Goal: Task Accomplishment & Management: Manage account settings

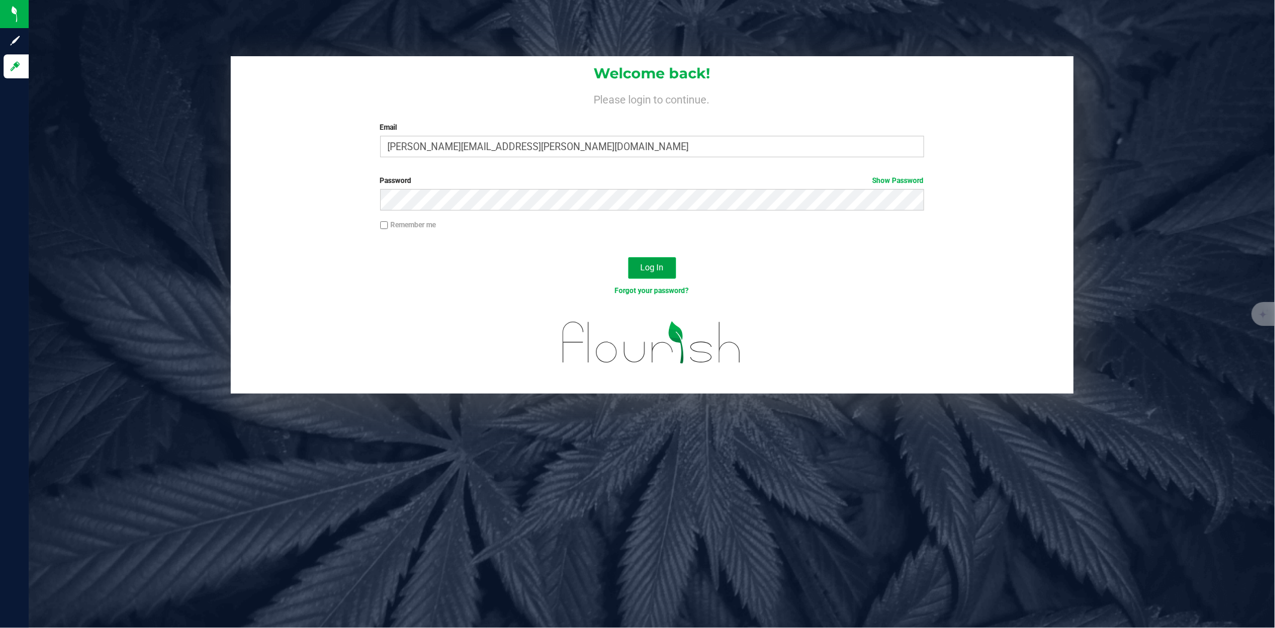
click at [658, 276] on button "Log In" at bounding box center [652, 268] width 48 height 22
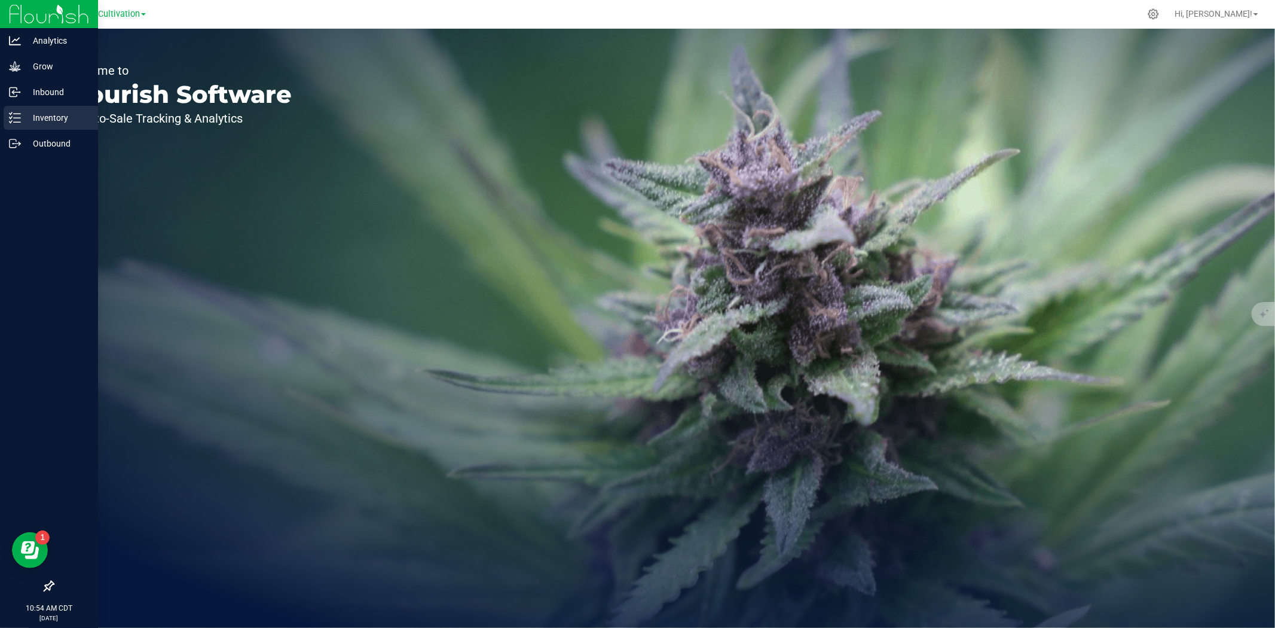
click at [20, 118] on icon at bounding box center [15, 118] width 12 height 12
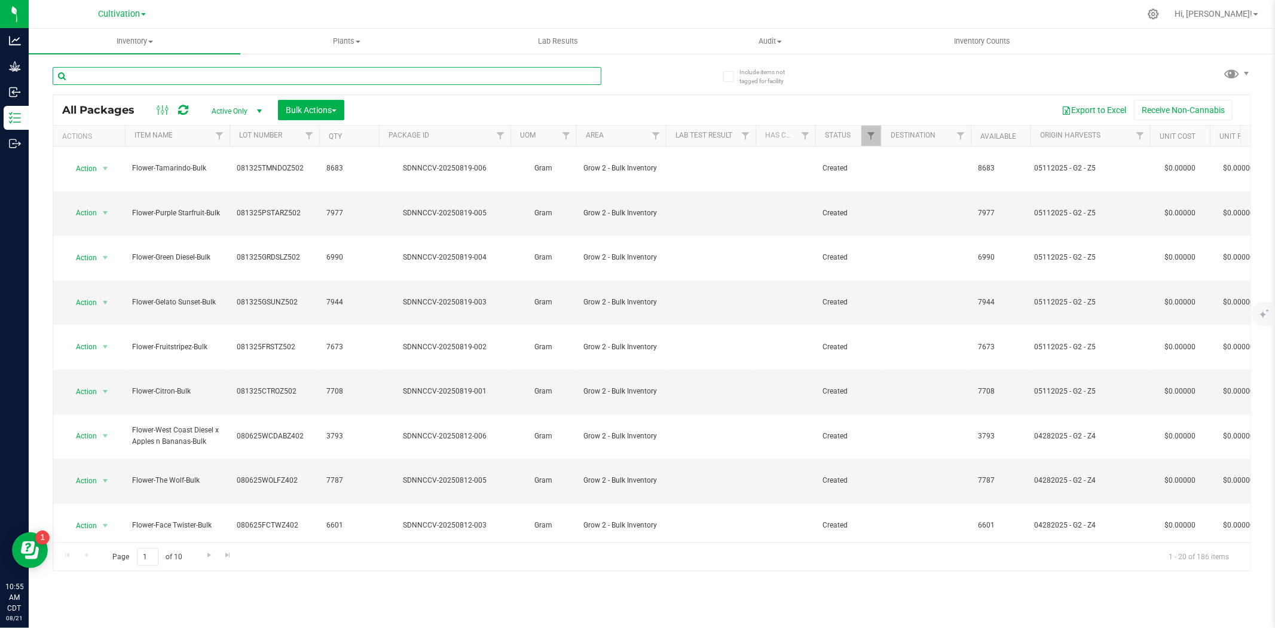
click at [277, 74] on input "text" at bounding box center [327, 76] width 549 height 18
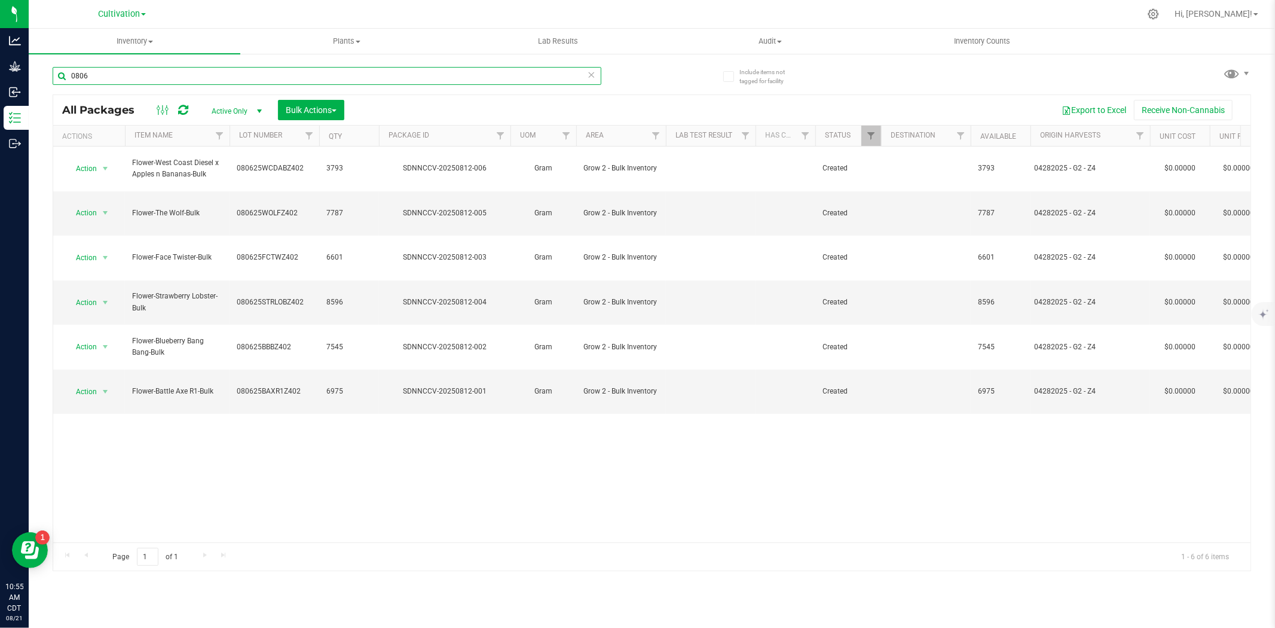
type input "0806"
click at [189, 139] on th "Item Name" at bounding box center [177, 136] width 105 height 21
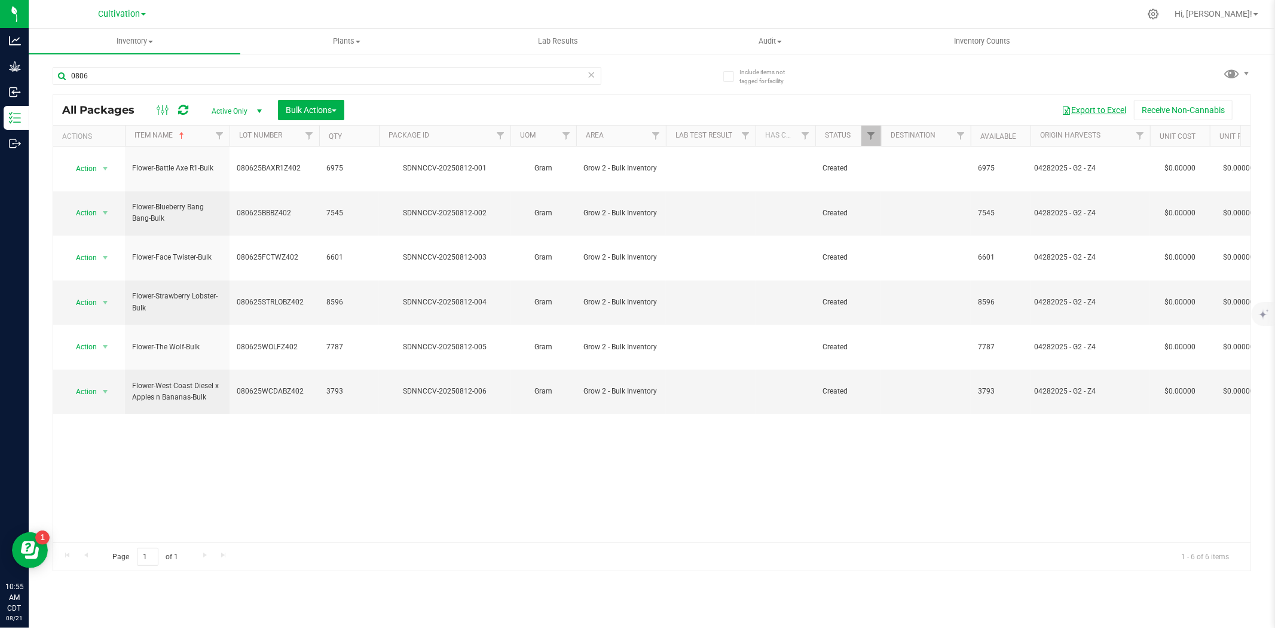
click at [1092, 114] on button "Export to Excel" at bounding box center [1094, 110] width 80 height 20
click at [114, 21] on div "Cultivation" at bounding box center [122, 14] width 48 height 14
click at [114, 10] on span "Cultivation" at bounding box center [119, 14] width 42 height 11
click at [109, 78] on link "Manufacturing" at bounding box center [122, 74] width 175 height 16
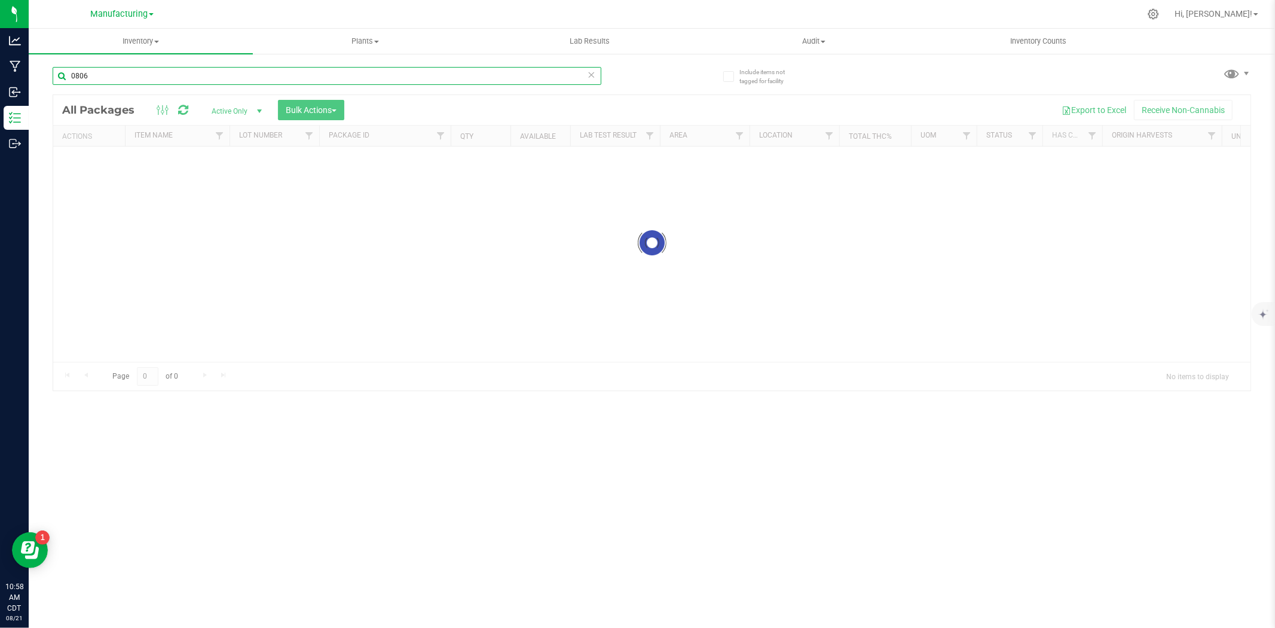
click at [114, 79] on input "0806" at bounding box center [327, 76] width 549 height 18
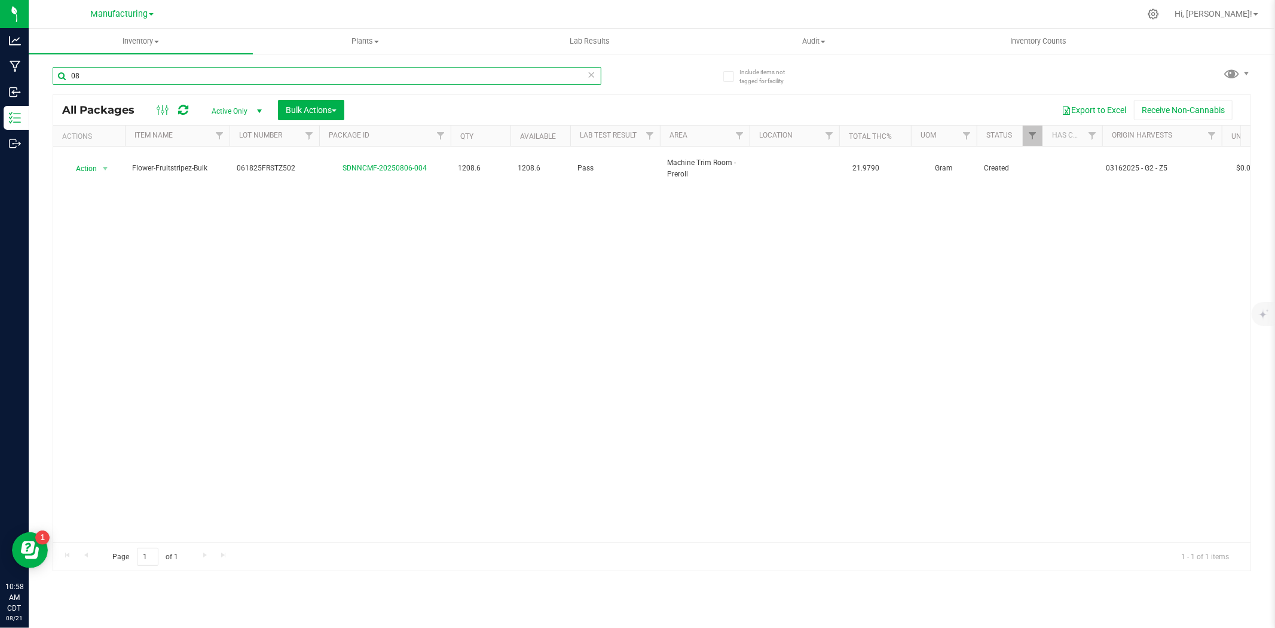
type input "0"
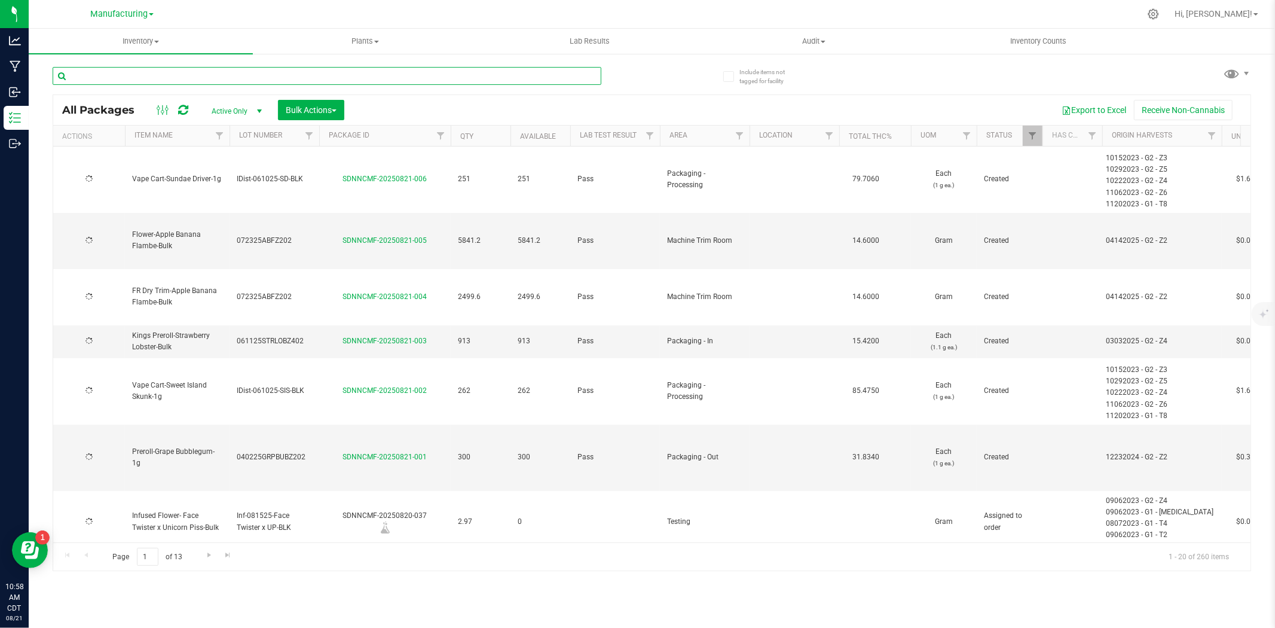
type input "[DATE]"
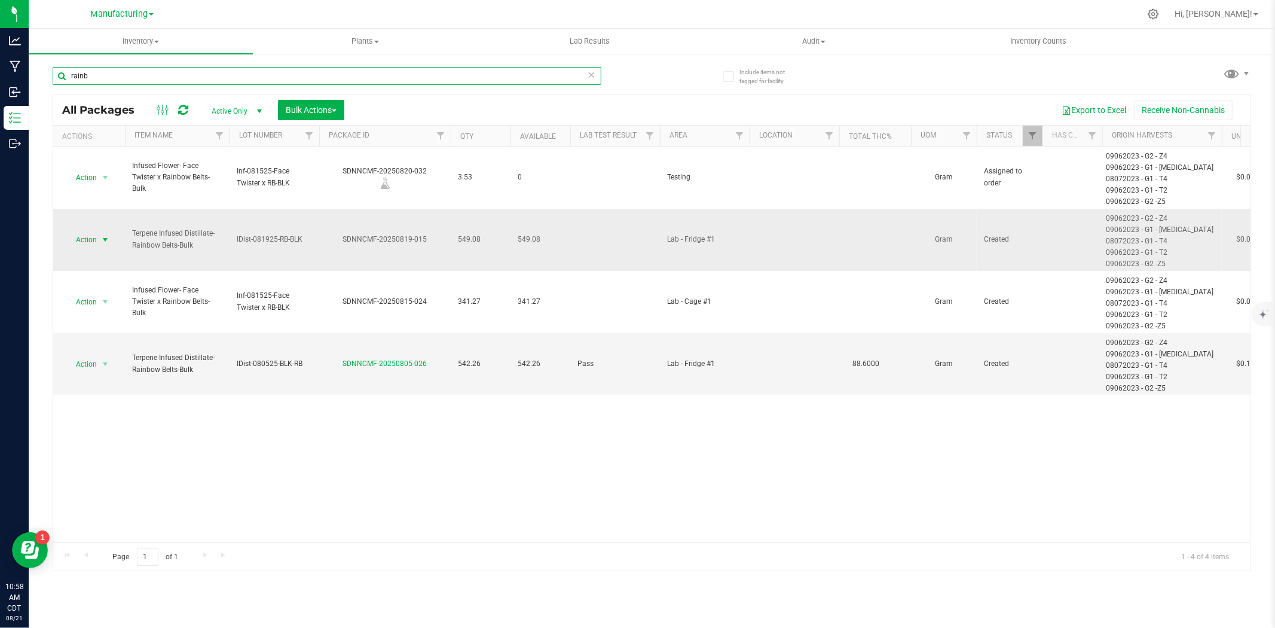
type input "rainb"
click at [99, 233] on span "select" at bounding box center [105, 239] width 15 height 17
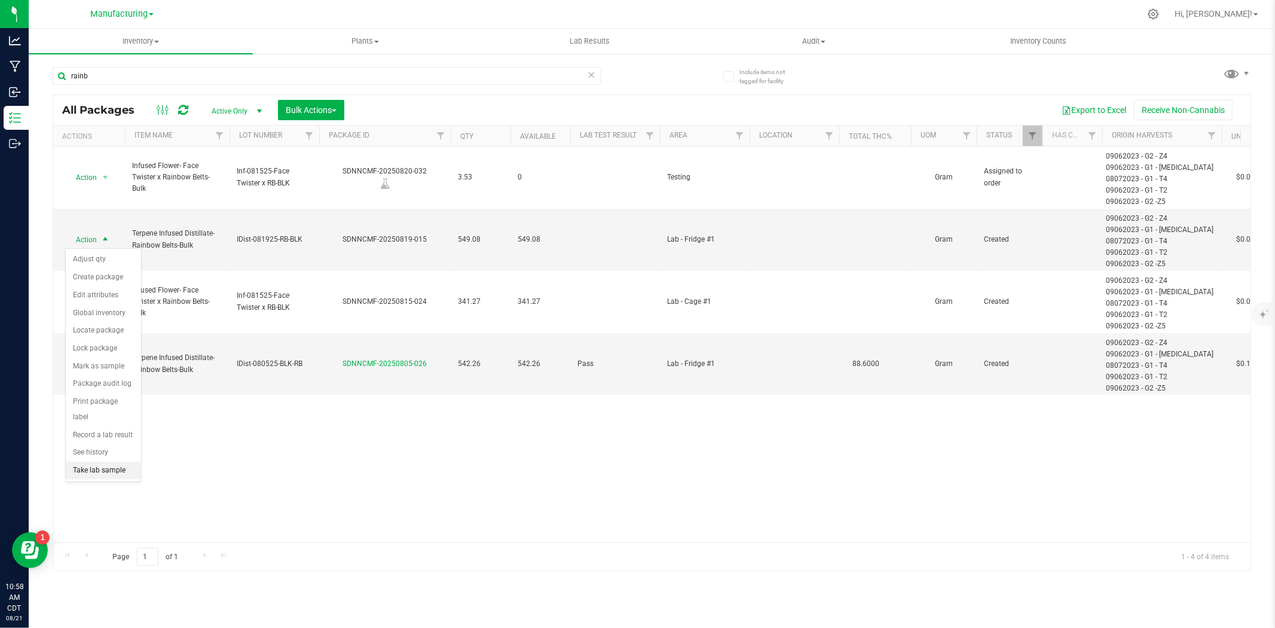
click at [105, 471] on li "Take lab sample" at bounding box center [103, 471] width 75 height 18
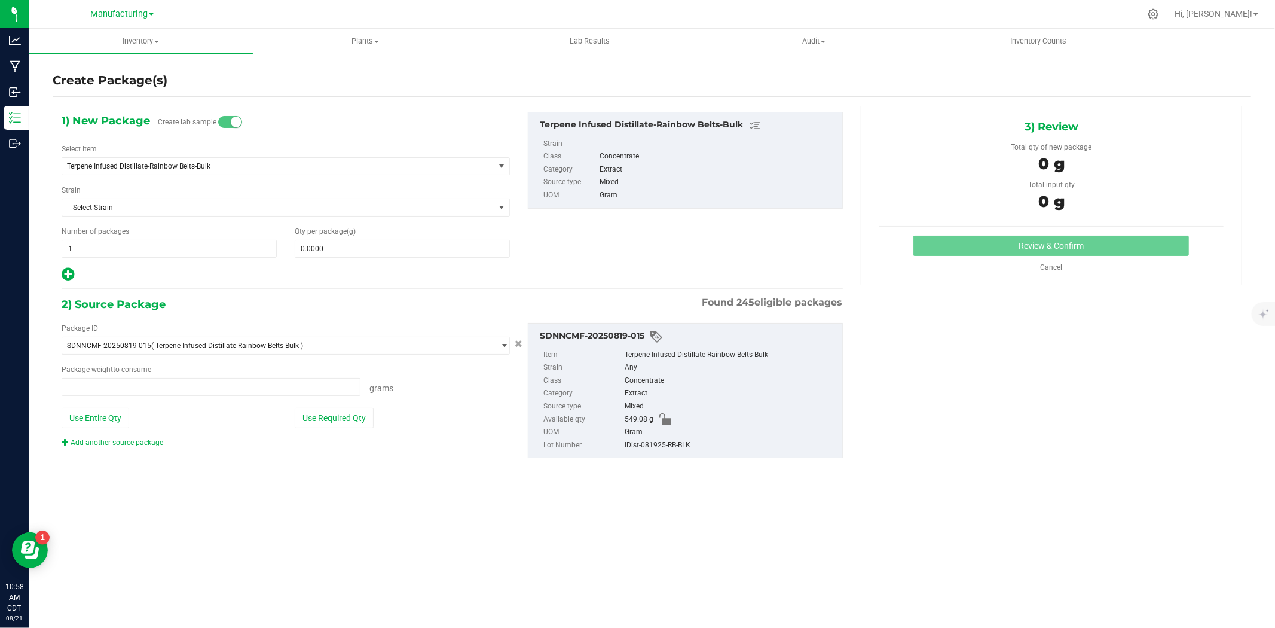
type input "0.0000 g"
click at [361, 246] on span at bounding box center [402, 249] width 215 height 18
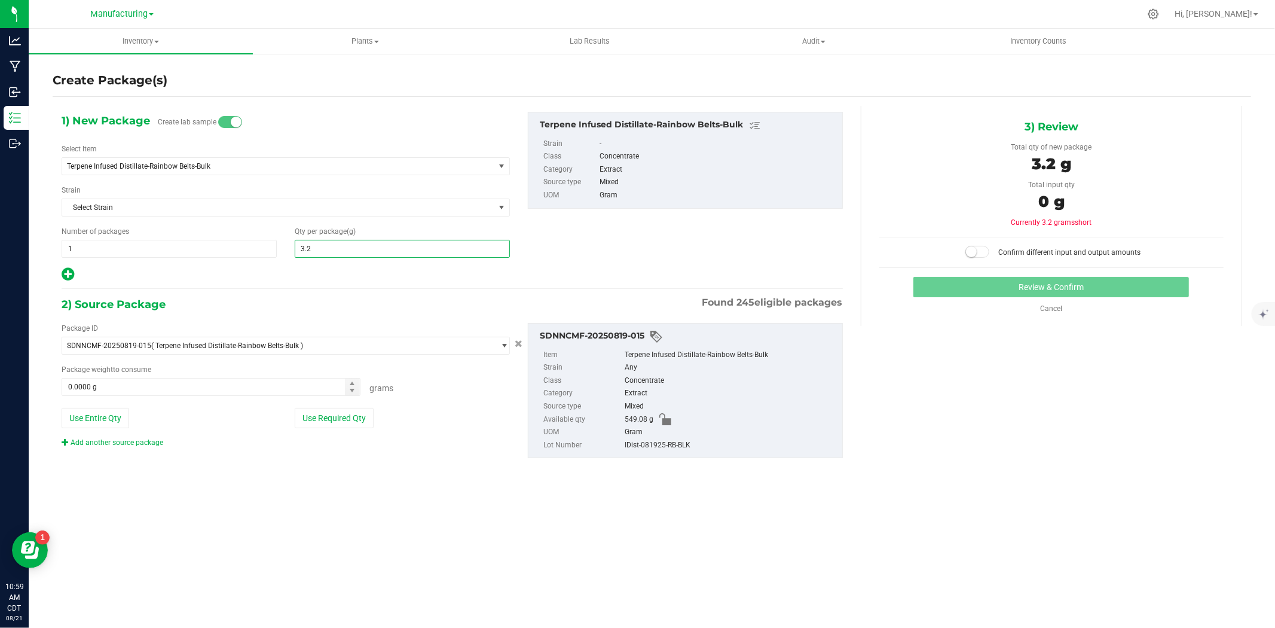
type input "3.28"
type input "3.2800"
click at [310, 411] on button "Use Required Qty" at bounding box center [334, 418] width 79 height 20
type input "3.2800 g"
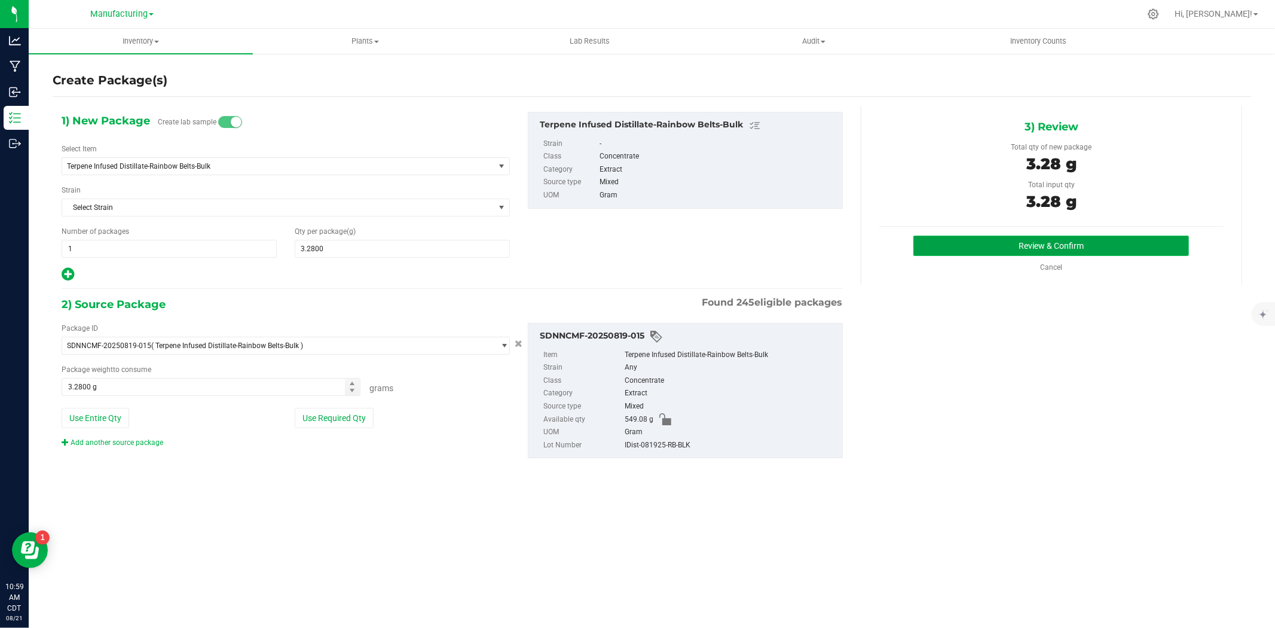
click at [1077, 240] on button "Review & Confirm" at bounding box center [1052, 246] width 276 height 20
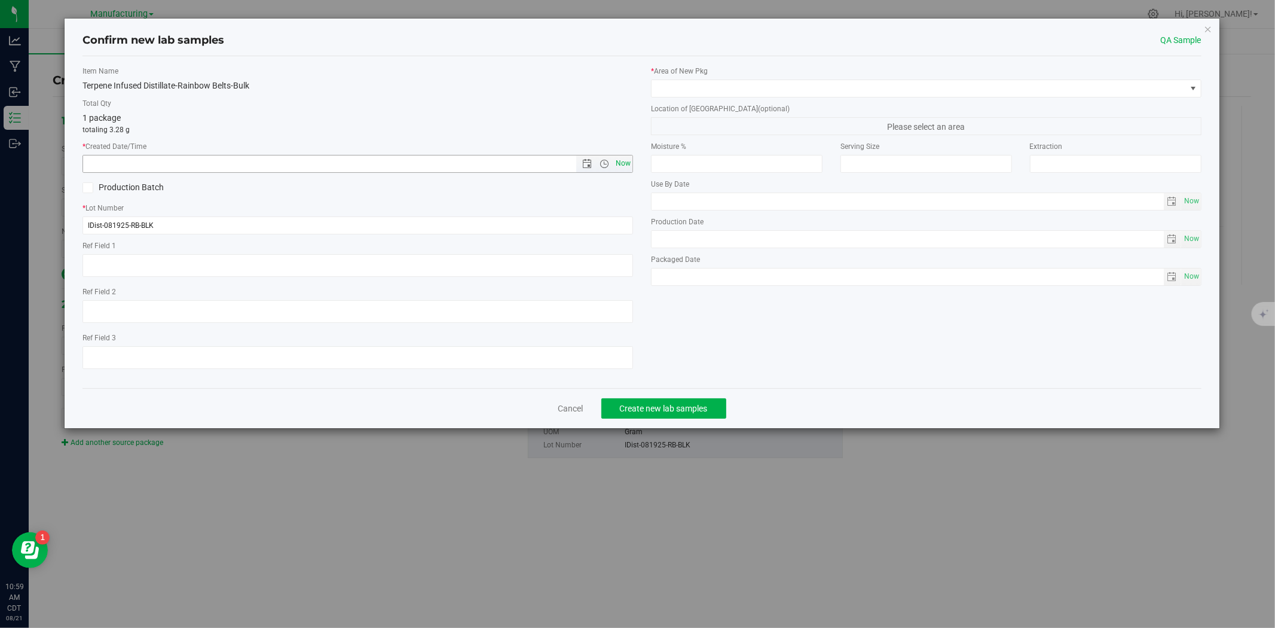
click at [625, 163] on span "Now" at bounding box center [623, 163] width 20 height 17
type input "[DATE] 10:59 AM"
click at [683, 93] on span at bounding box center [919, 88] width 535 height 17
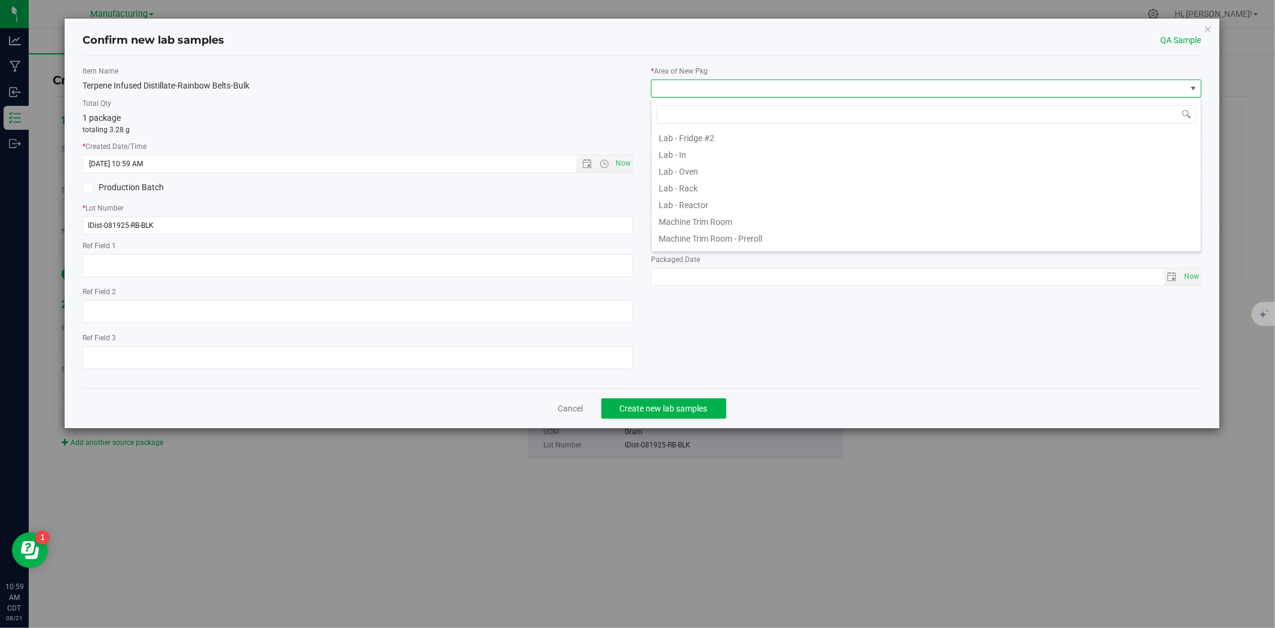
scroll to position [349, 0]
click at [685, 210] on li "Testing" at bounding box center [926, 207] width 549 height 17
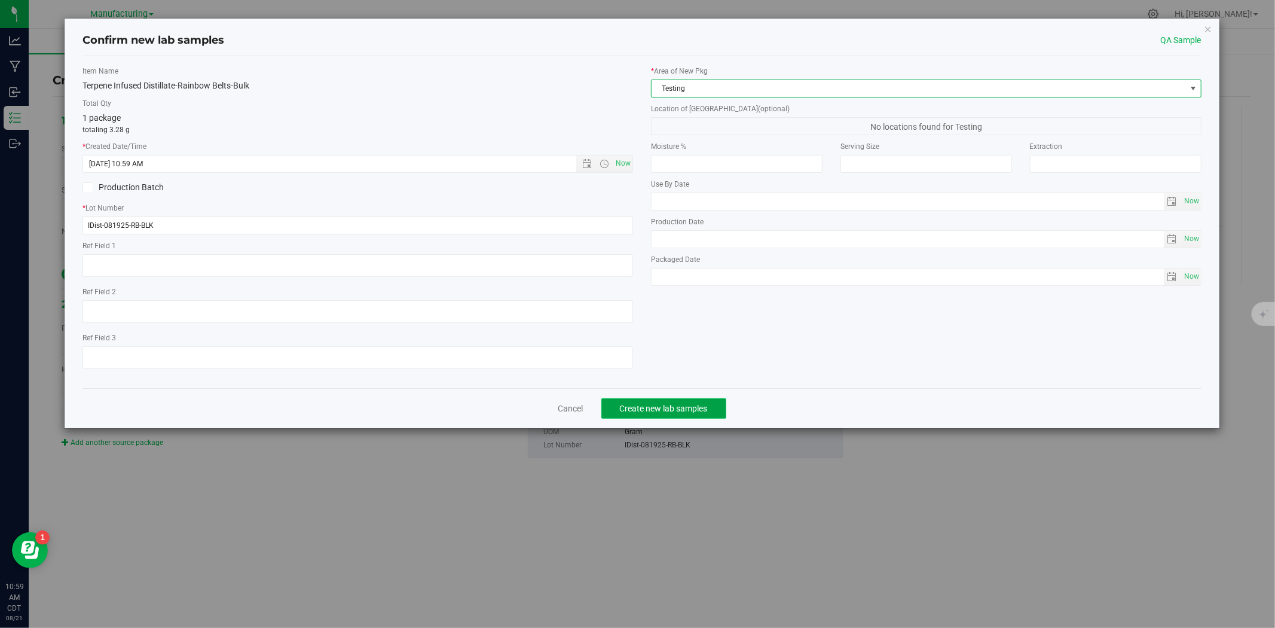
click at [680, 408] on span "Create new lab samples" at bounding box center [664, 409] width 88 height 10
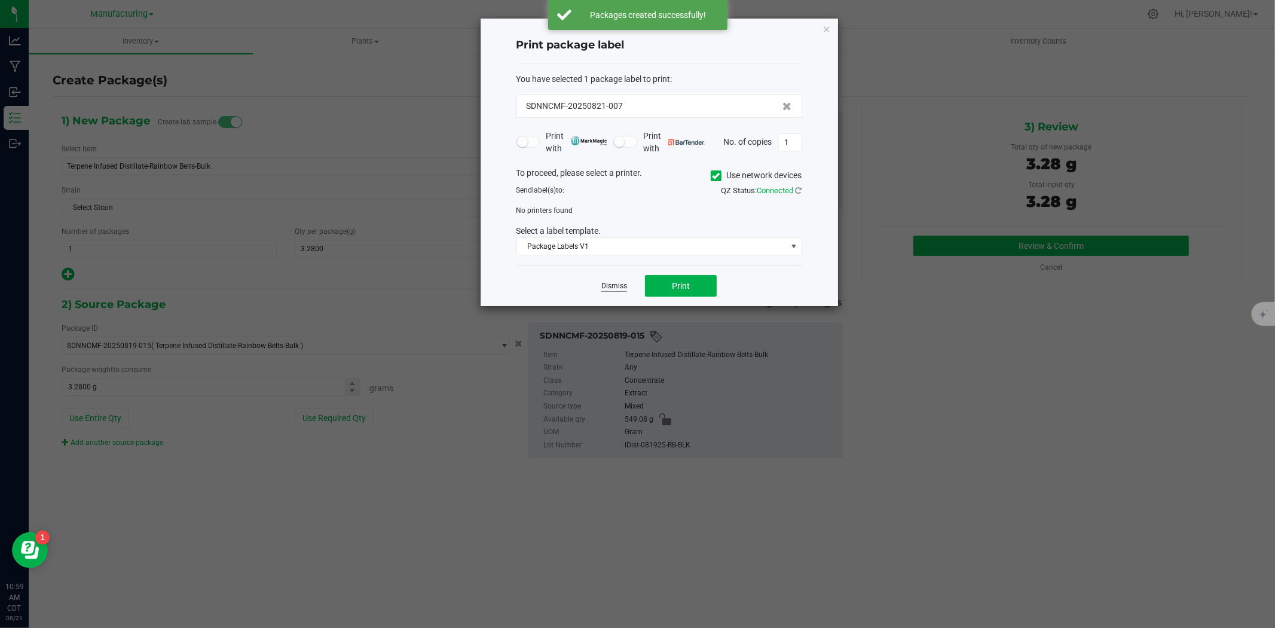
click at [615, 289] on link "Dismiss" at bounding box center [614, 286] width 26 height 10
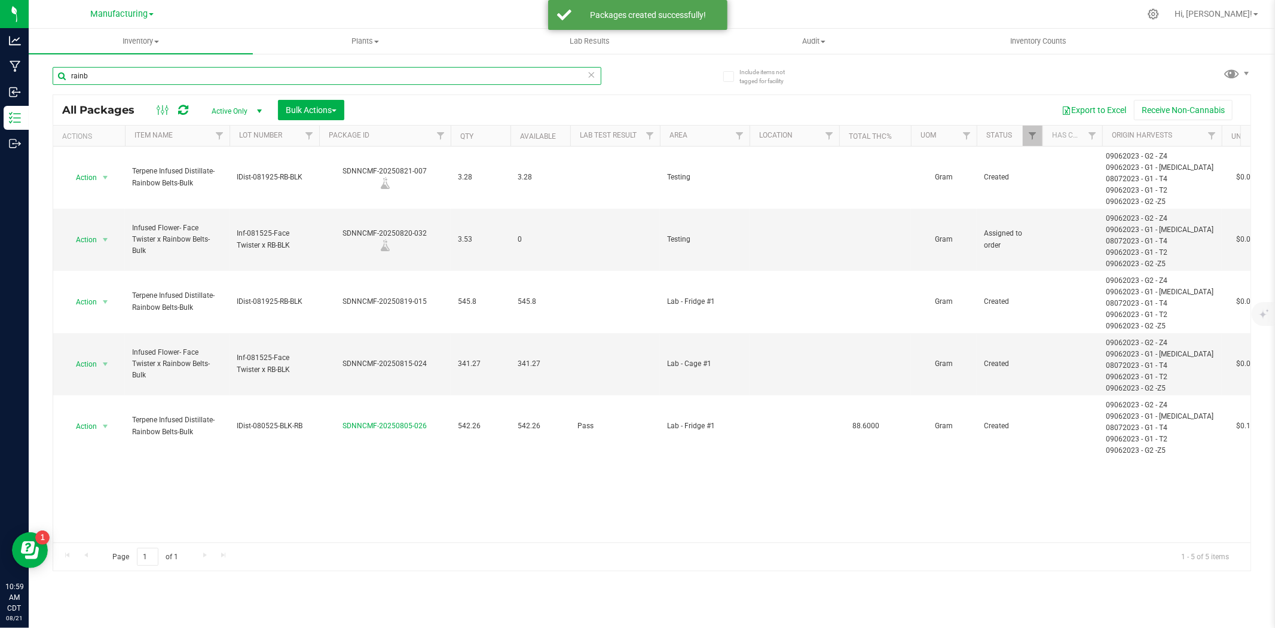
drag, startPoint x: 96, startPoint y: 72, endPoint x: 58, endPoint y: 72, distance: 37.7
click at [58, 72] on input "rainb" at bounding box center [327, 76] width 549 height 18
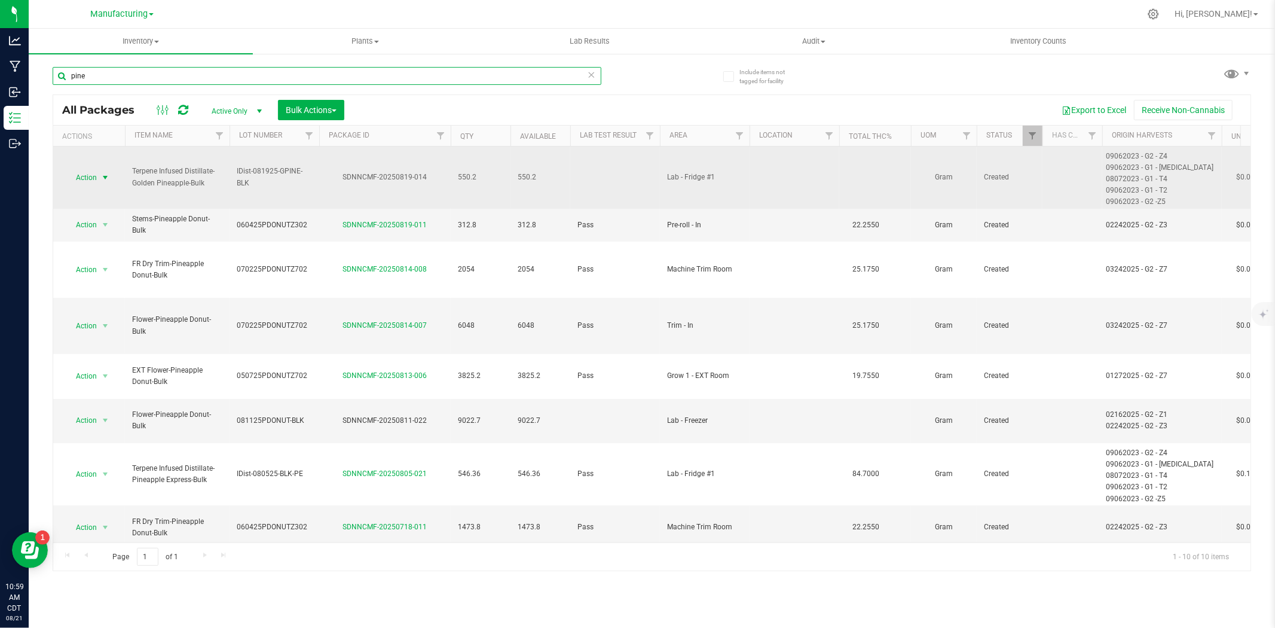
type input "pine"
click at [92, 178] on span "Action" at bounding box center [81, 177] width 32 height 17
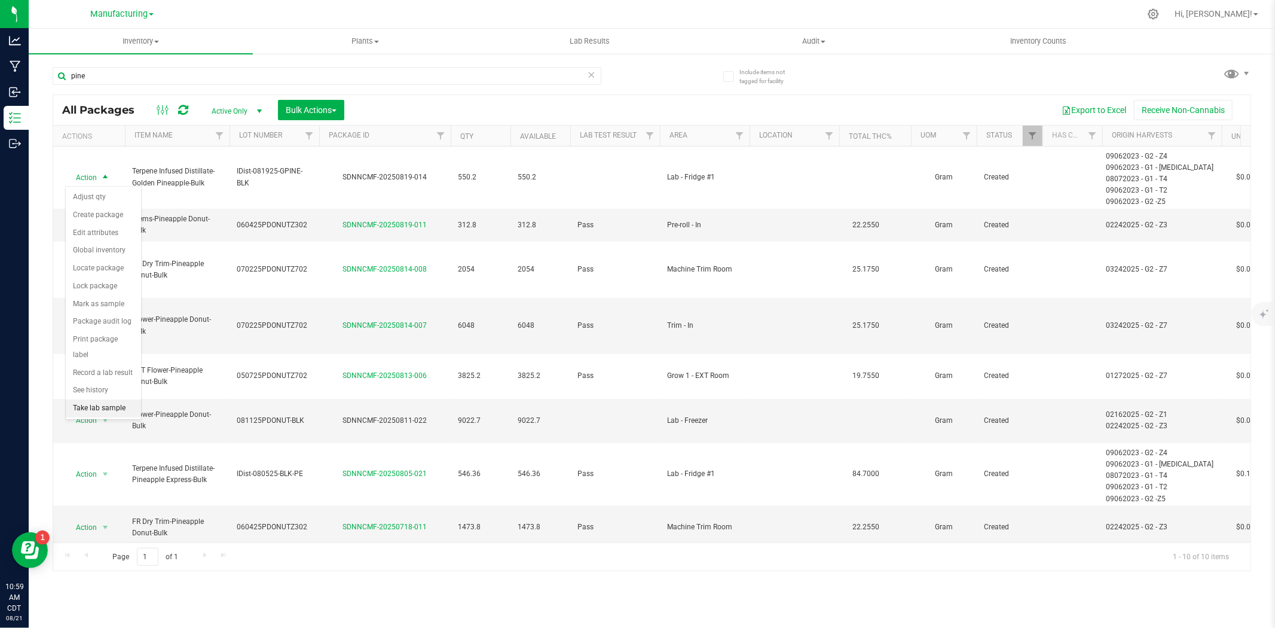
click at [110, 408] on li "Take lab sample" at bounding box center [103, 408] width 75 height 18
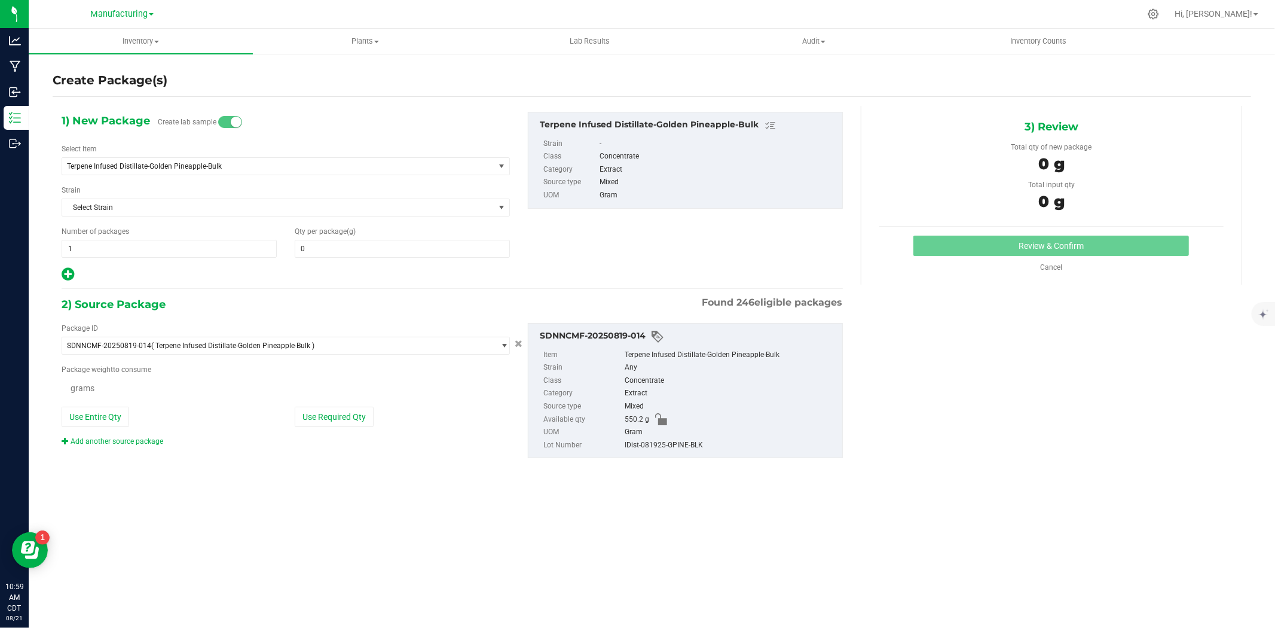
type input "0.0000"
click at [370, 256] on span at bounding box center [402, 249] width 215 height 18
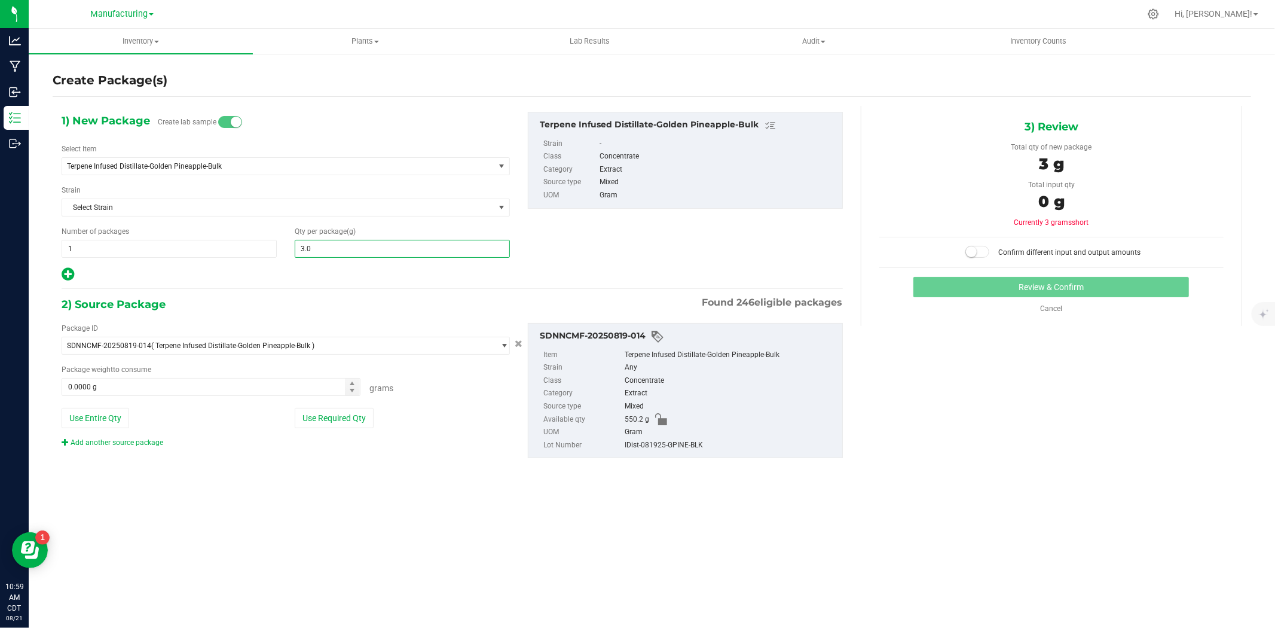
type input "3.02"
type input "3.0200"
click at [349, 416] on button "Use Required Qty" at bounding box center [334, 418] width 79 height 20
type input "3.0200 g"
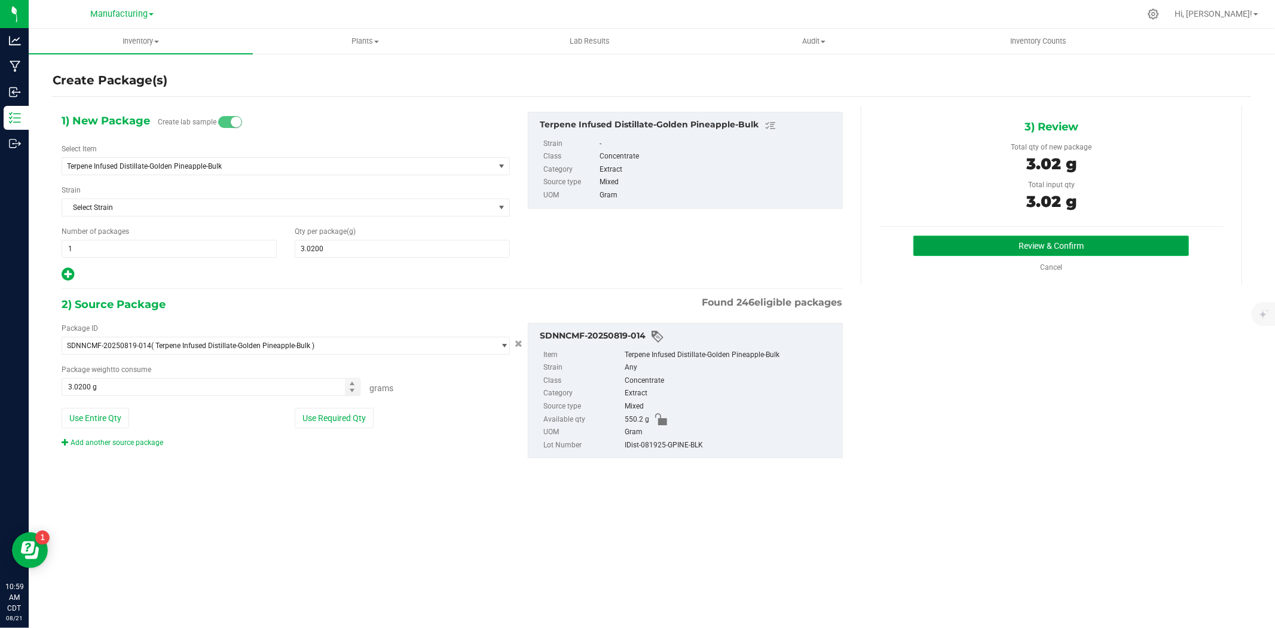
click at [1021, 242] on button "Review & Confirm" at bounding box center [1052, 246] width 276 height 20
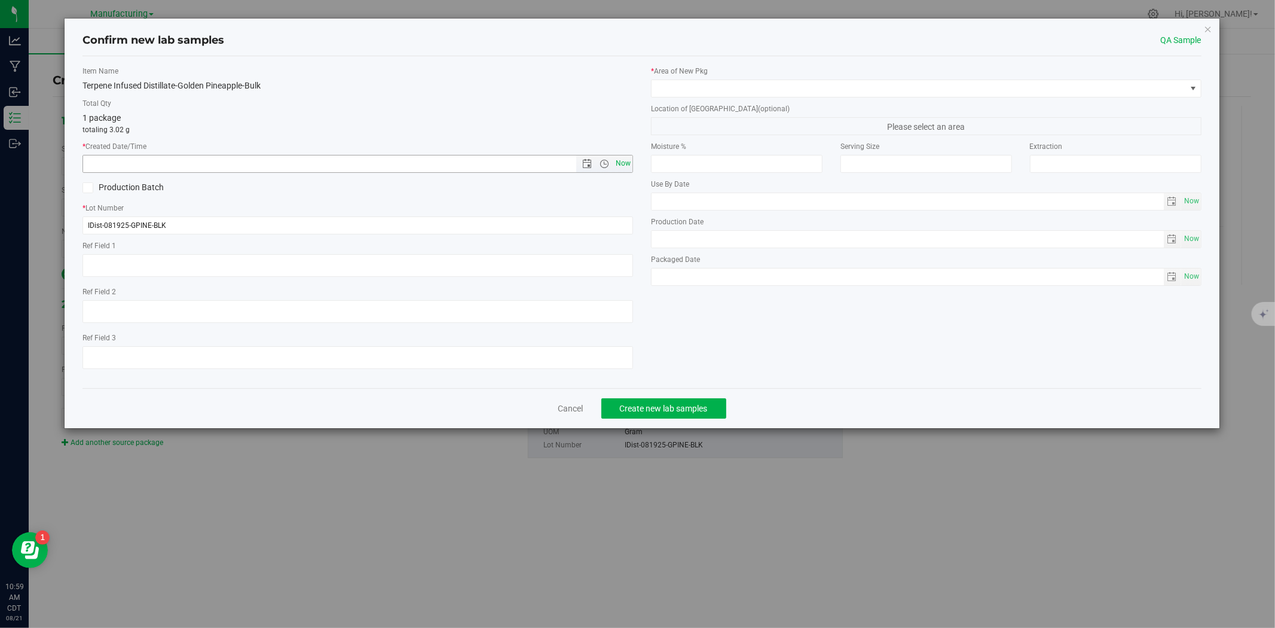
click at [624, 163] on span "Now" at bounding box center [623, 163] width 20 height 17
type input "[DATE] 10:59 AM"
click at [683, 84] on span at bounding box center [919, 88] width 535 height 17
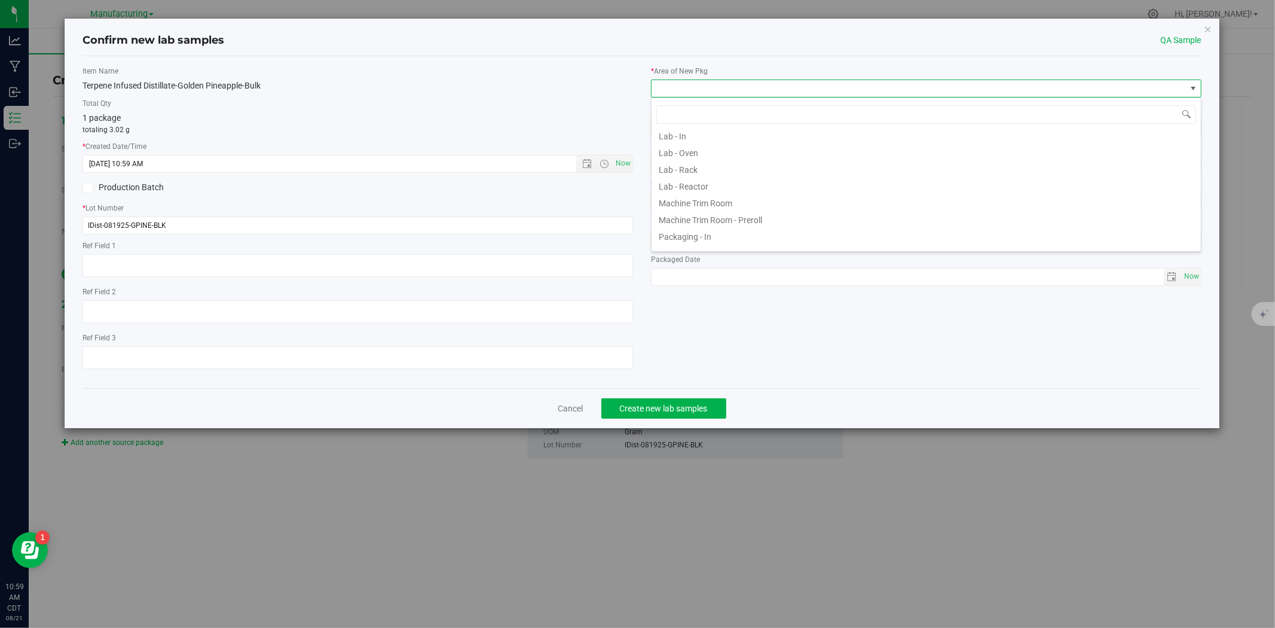
scroll to position [349, 0]
click at [710, 199] on li "Testing" at bounding box center [926, 207] width 549 height 17
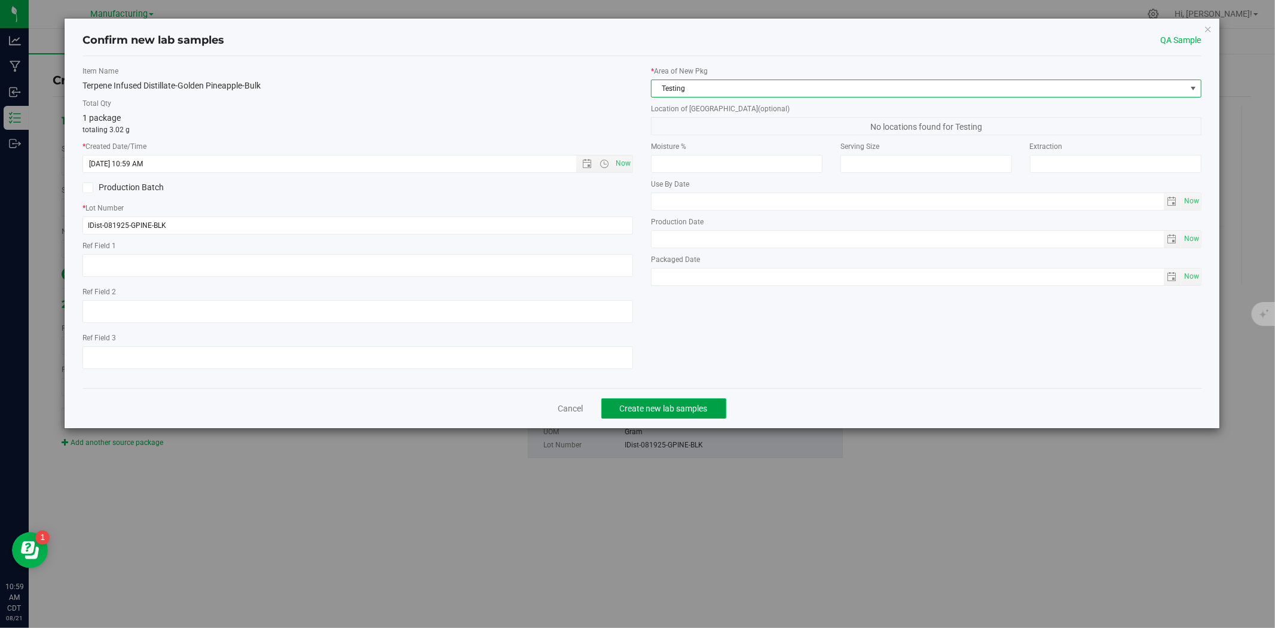
click at [690, 403] on button "Create new lab samples" at bounding box center [663, 408] width 125 height 20
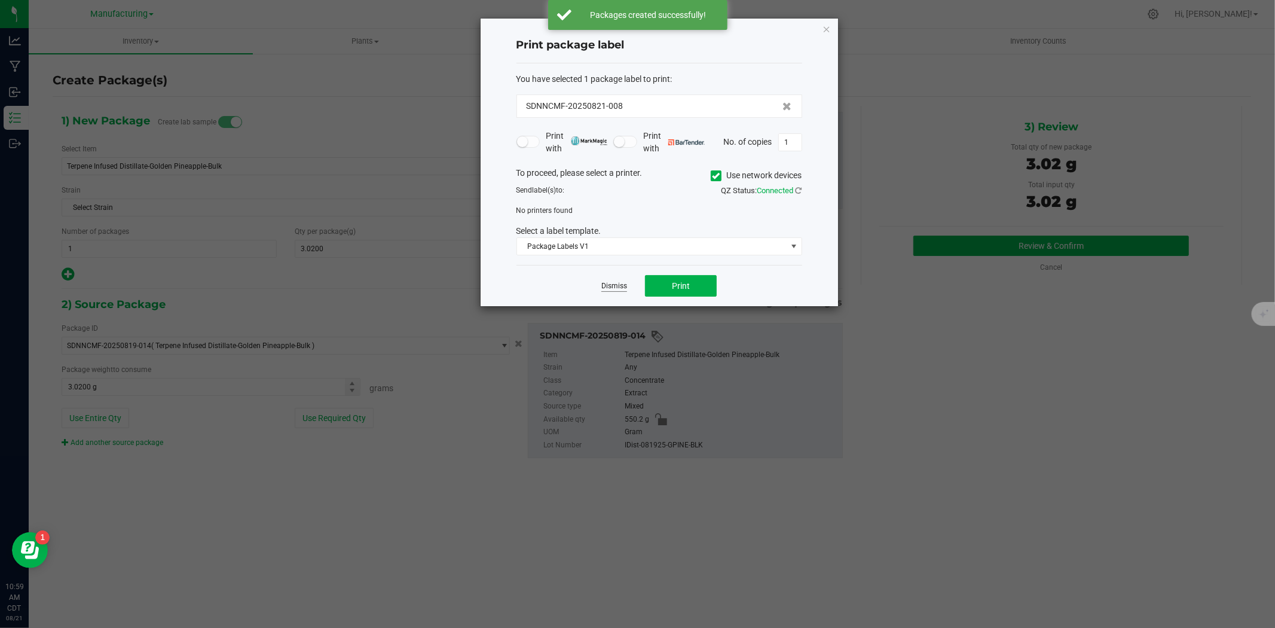
click at [612, 289] on link "Dismiss" at bounding box center [614, 286] width 26 height 10
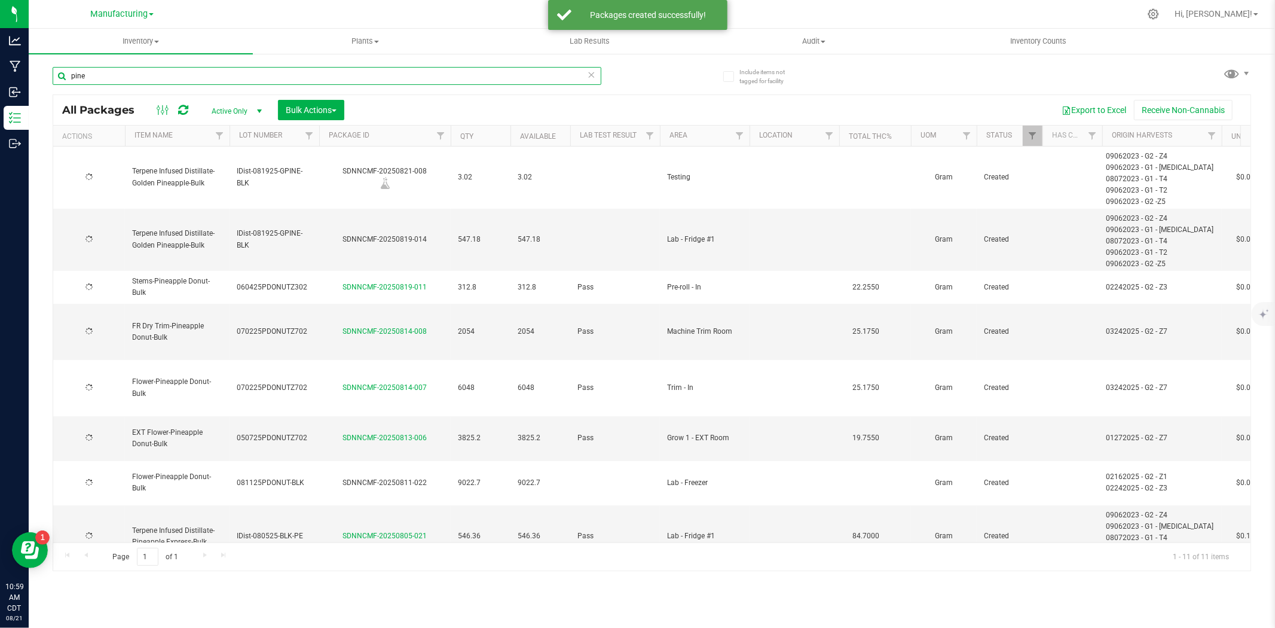
drag, startPoint x: 98, startPoint y: 77, endPoint x: 44, endPoint y: 76, distance: 53.8
click at [44, 76] on div "Include items not tagged for facility pine All Packages Active Only Active Only…" at bounding box center [652, 235] width 1247 height 365
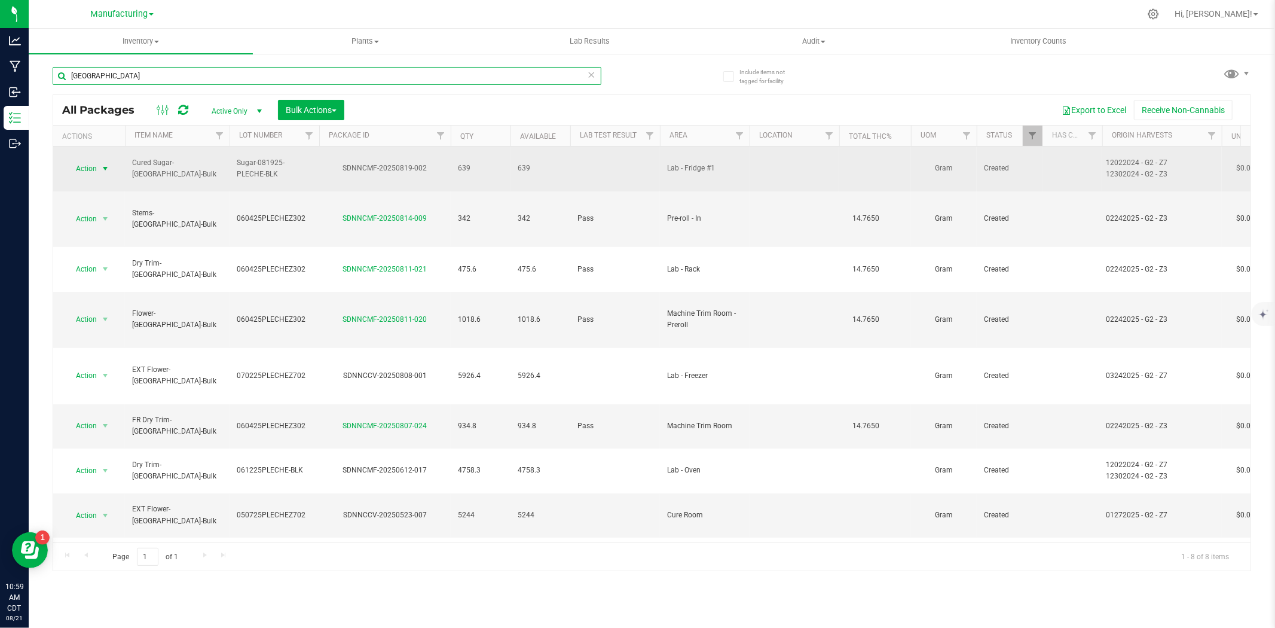
type input "[GEOGRAPHIC_DATA]"
click at [99, 160] on span "select" at bounding box center [105, 168] width 15 height 17
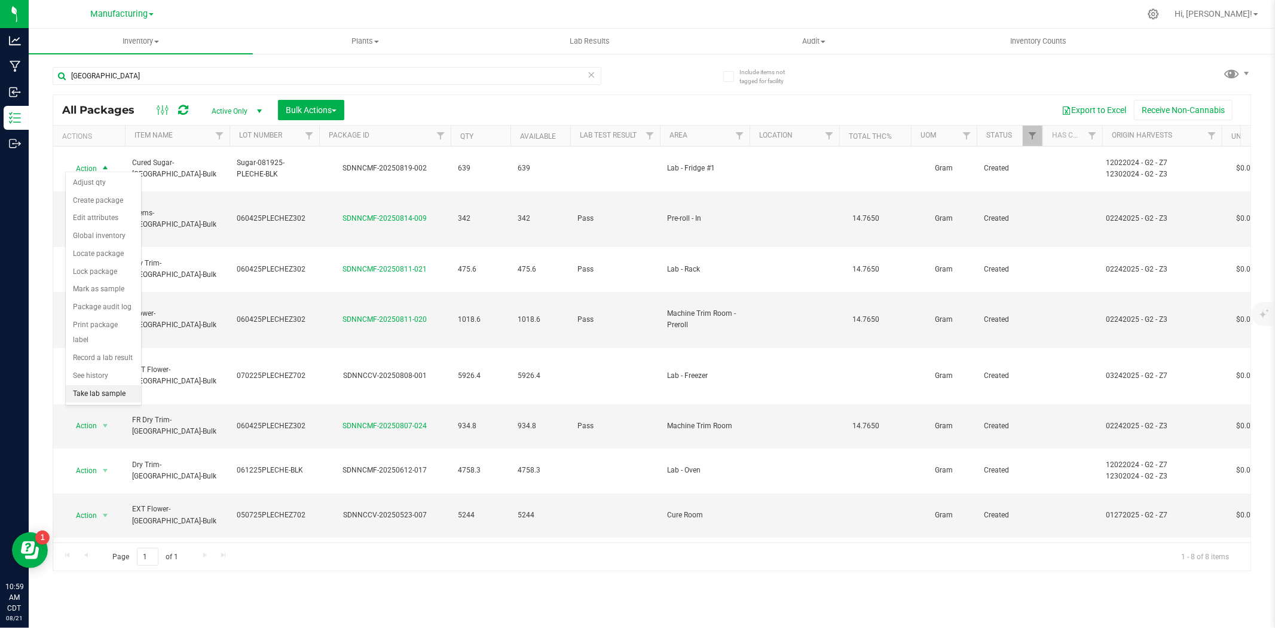
click at [99, 391] on li "Take lab sample" at bounding box center [103, 394] width 75 height 18
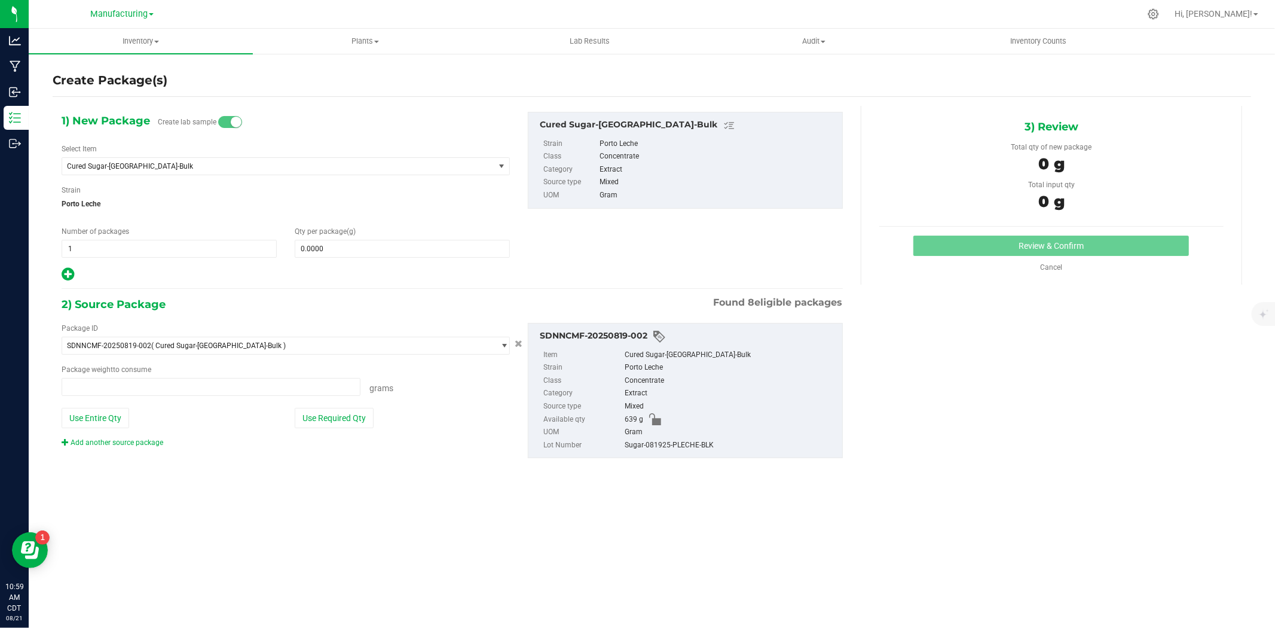
type input "0.0000 g"
click at [368, 255] on span at bounding box center [402, 249] width 215 height 18
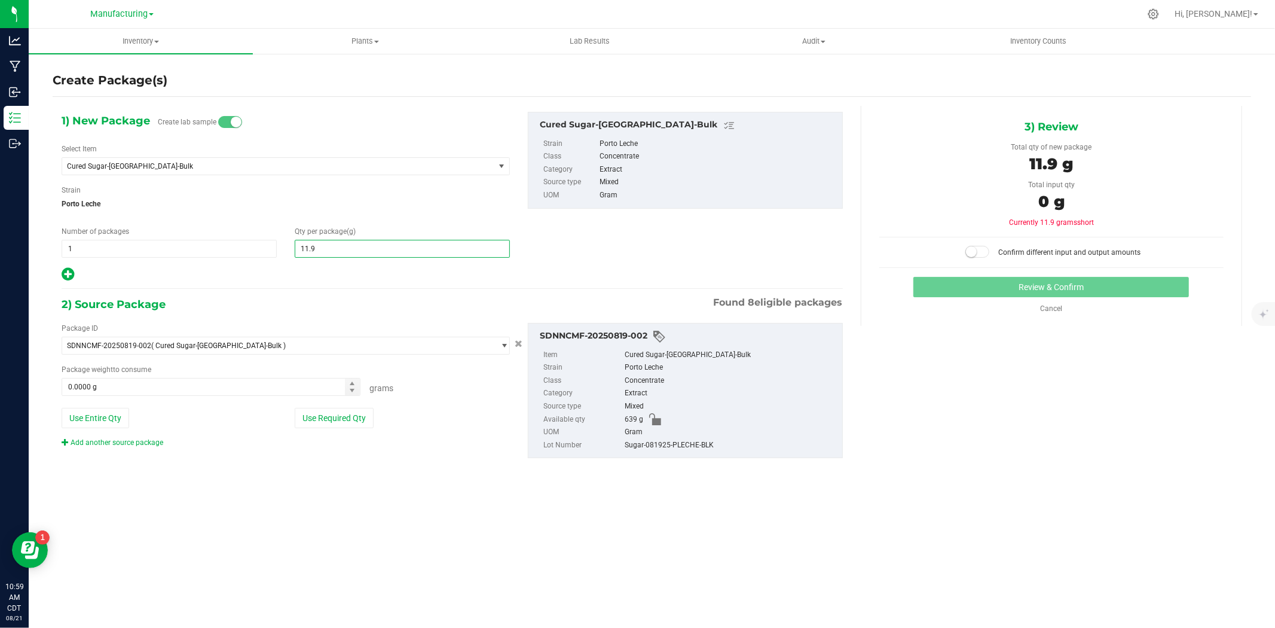
type input "11.99"
type input "11.9900"
click at [330, 423] on button "Use Required Qty" at bounding box center [334, 418] width 79 height 20
type input "11.9900 g"
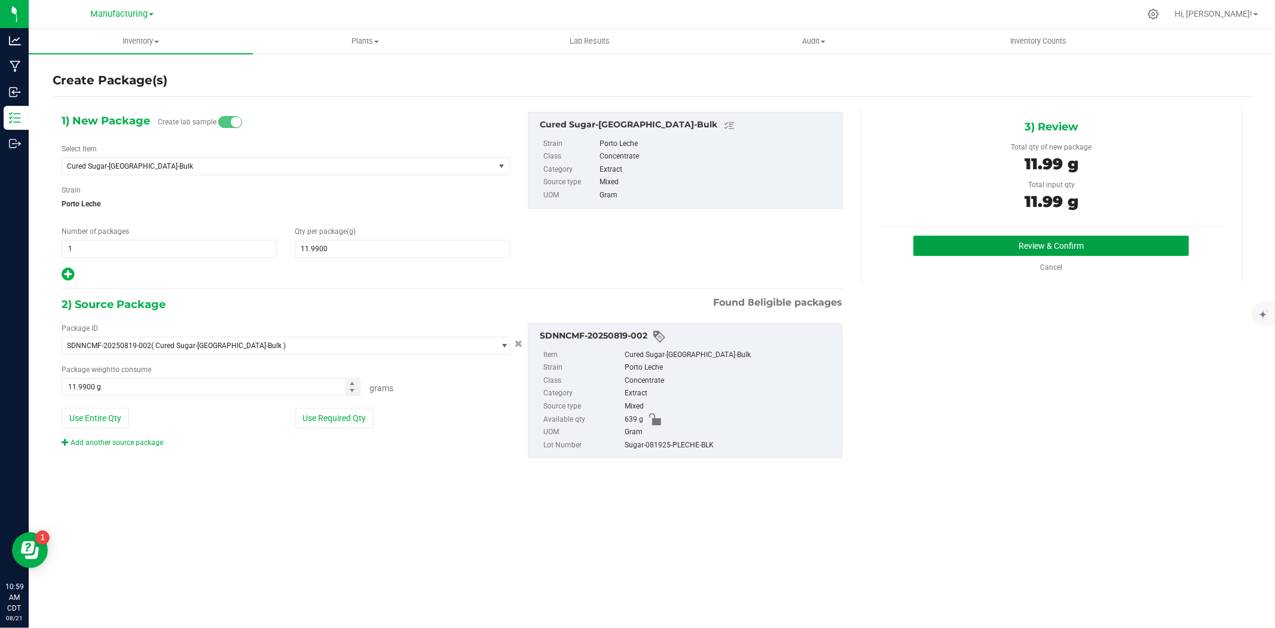
click at [1006, 243] on button "Review & Confirm" at bounding box center [1052, 246] width 276 height 20
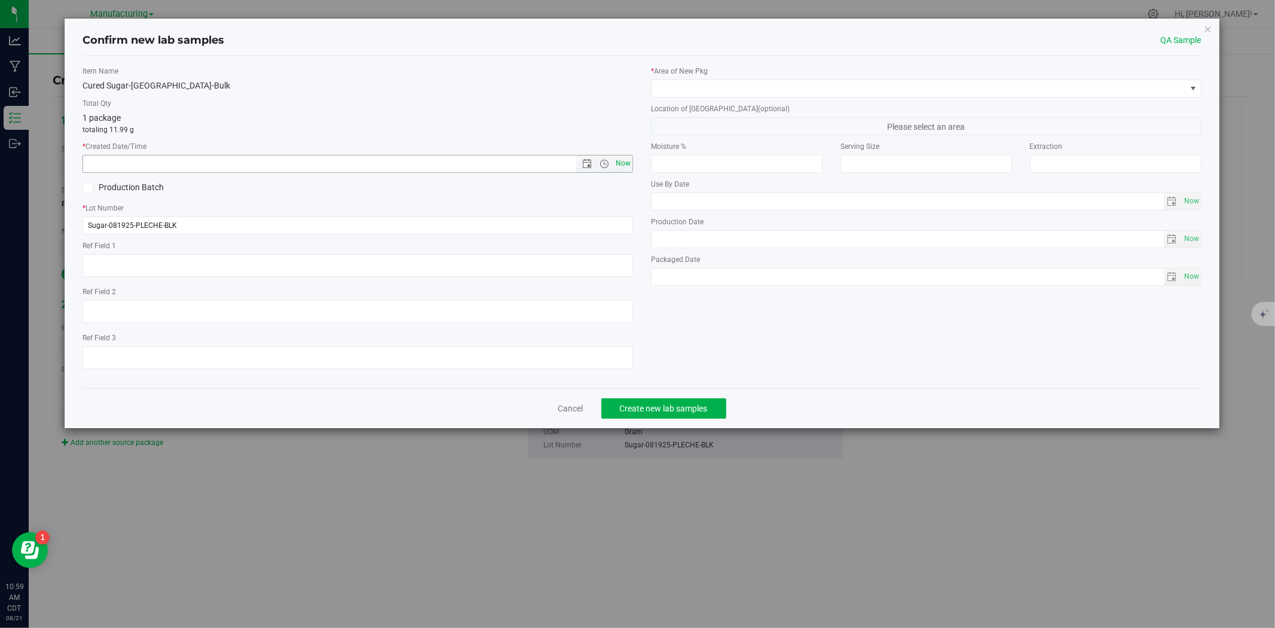
click at [618, 163] on span "Now" at bounding box center [623, 163] width 20 height 17
type input "[DATE] 10:59 AM"
click at [680, 83] on span at bounding box center [919, 88] width 535 height 17
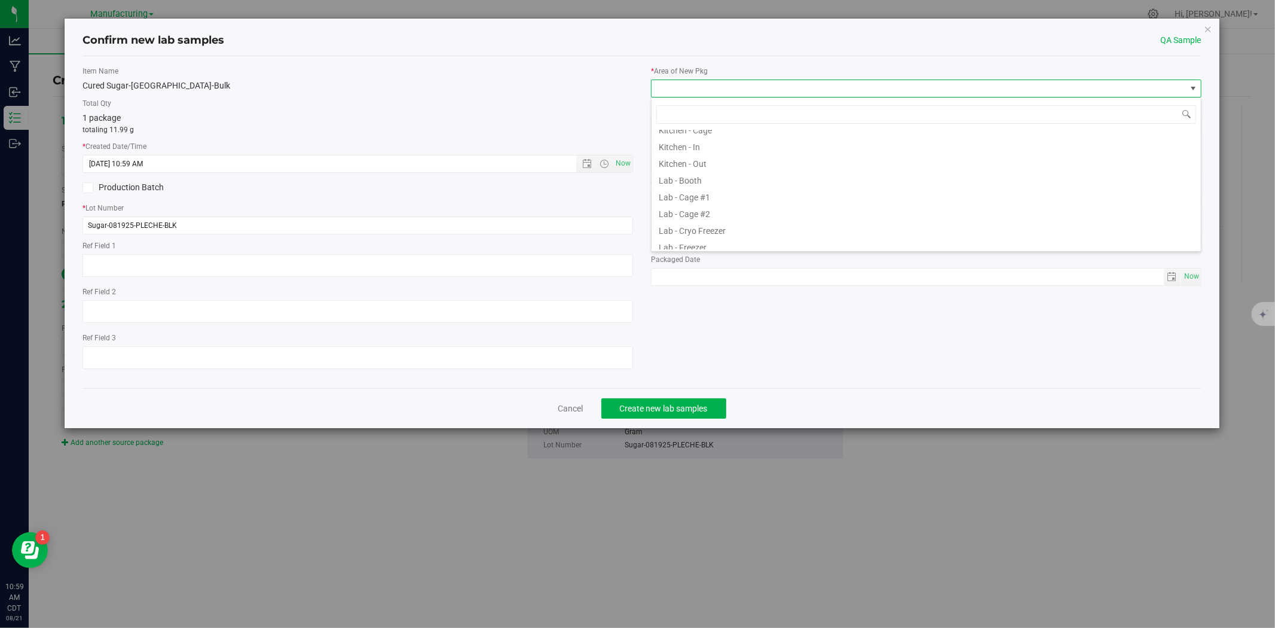
scroll to position [349, 0]
click at [682, 209] on li "Testing" at bounding box center [926, 207] width 549 height 17
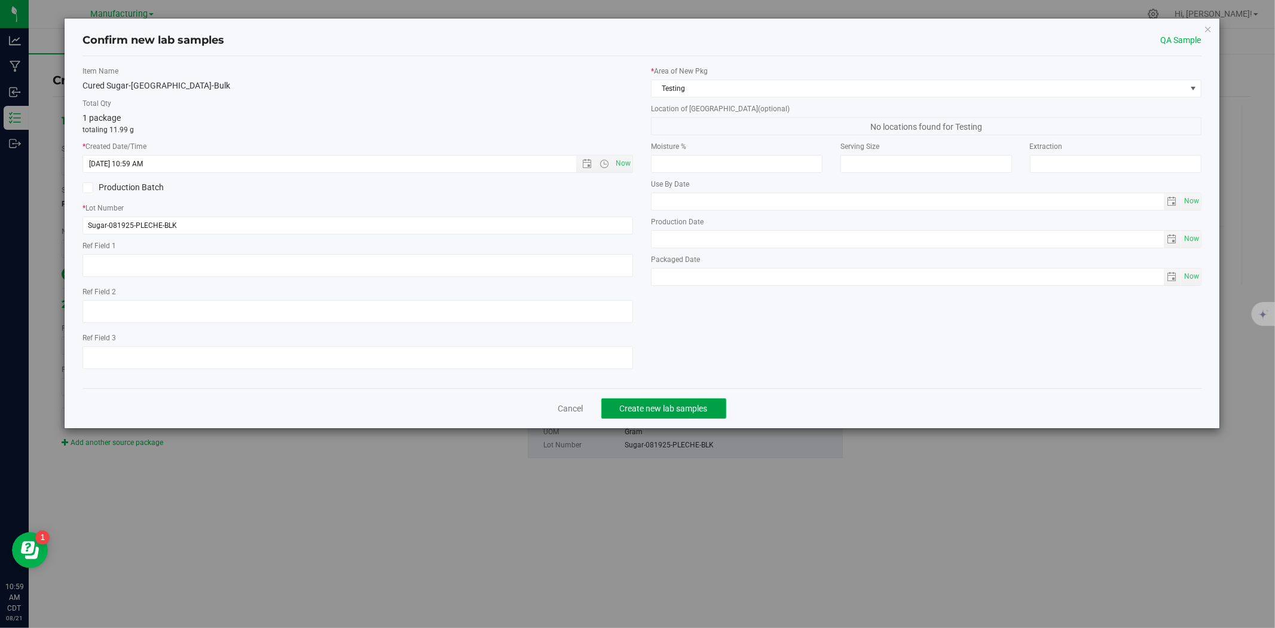
click at [678, 407] on span "Create new lab samples" at bounding box center [664, 409] width 88 height 10
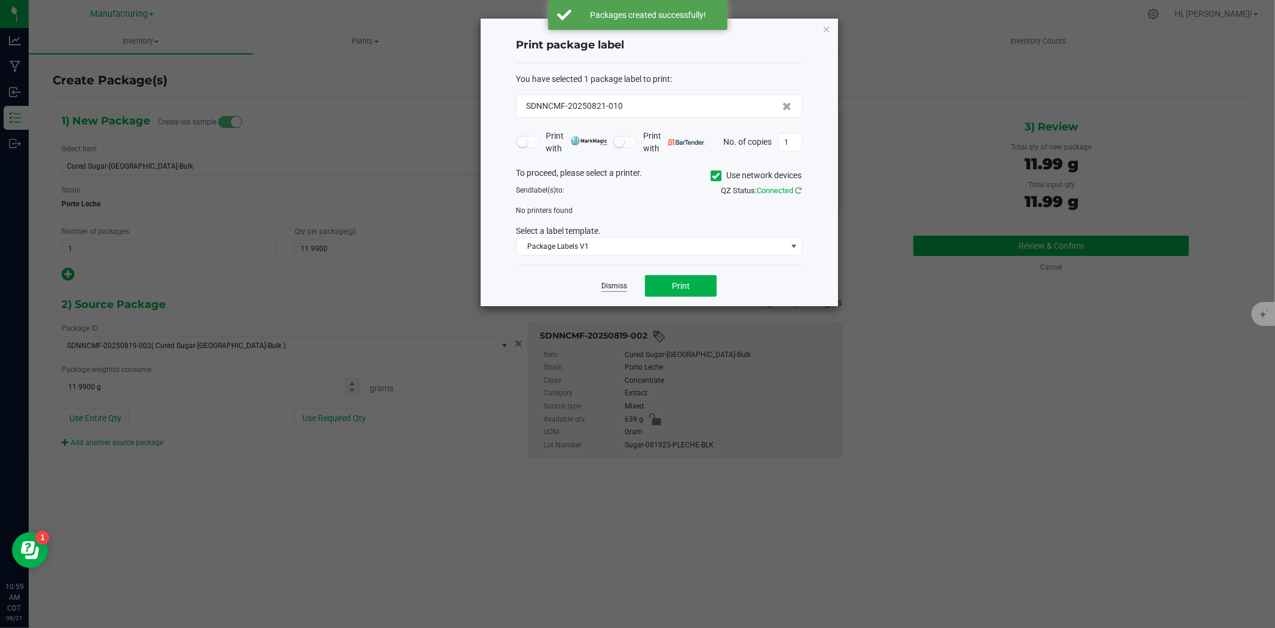
click at [619, 289] on link "Dismiss" at bounding box center [614, 286] width 26 height 10
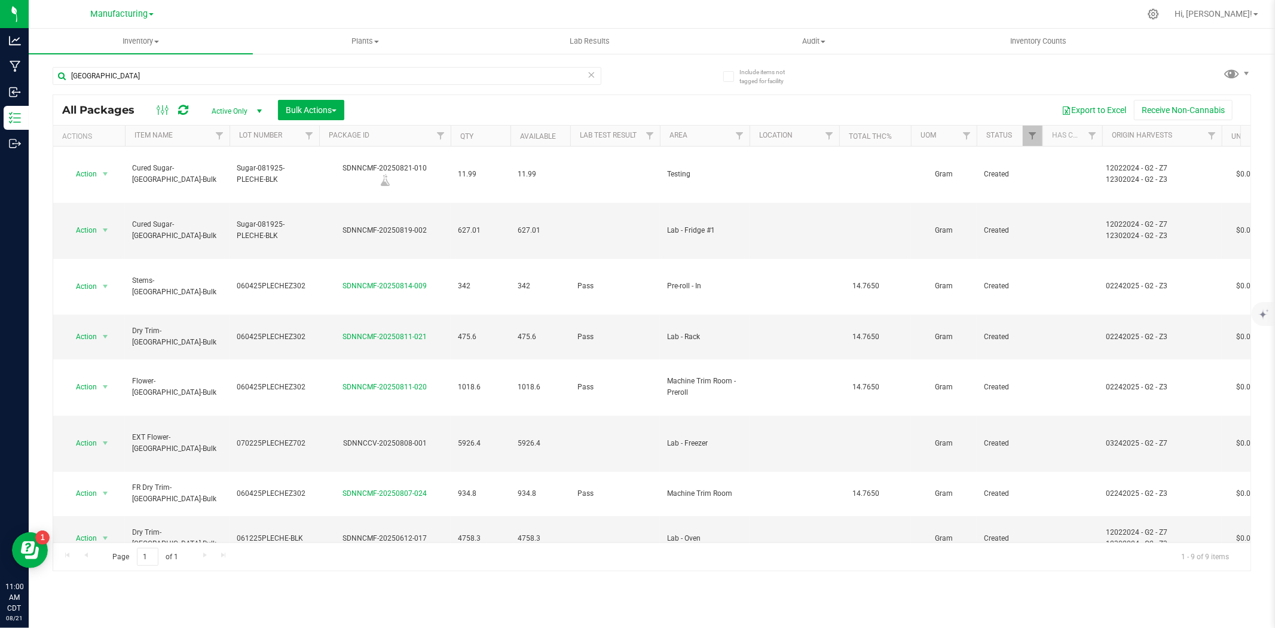
click at [234, 108] on span "Active Only" at bounding box center [234, 111] width 66 height 17
click at [236, 150] on li "Lab Samples" at bounding box center [233, 148] width 65 height 18
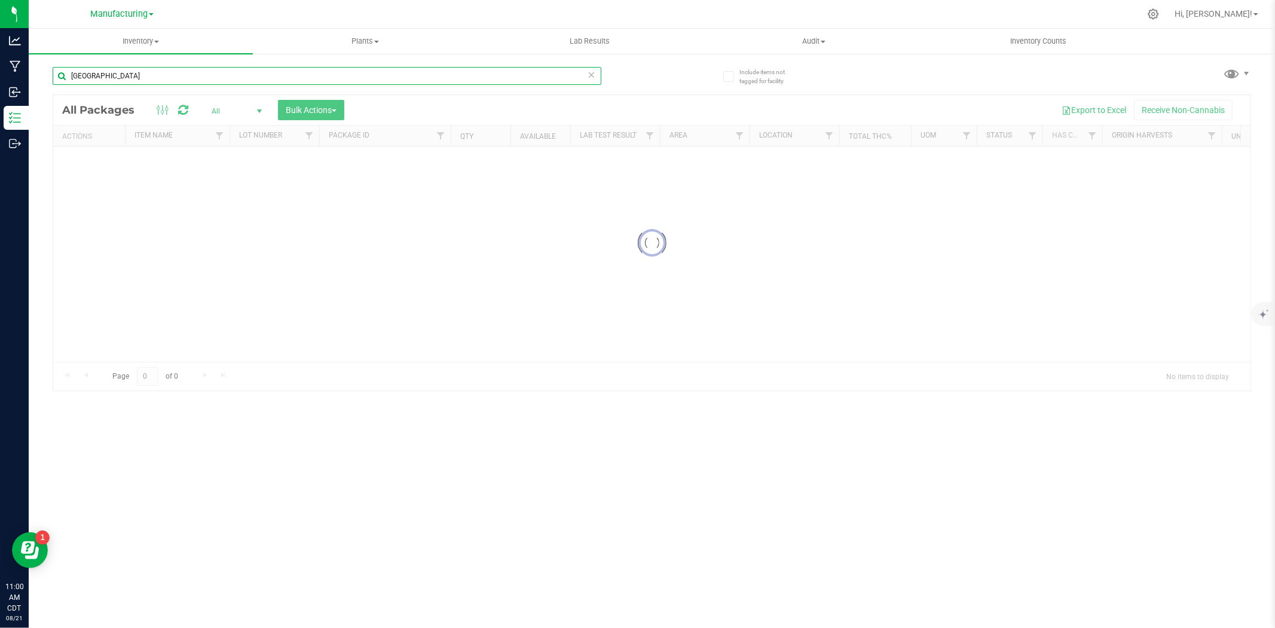
click at [106, 76] on input "[GEOGRAPHIC_DATA]" at bounding box center [327, 76] width 549 height 18
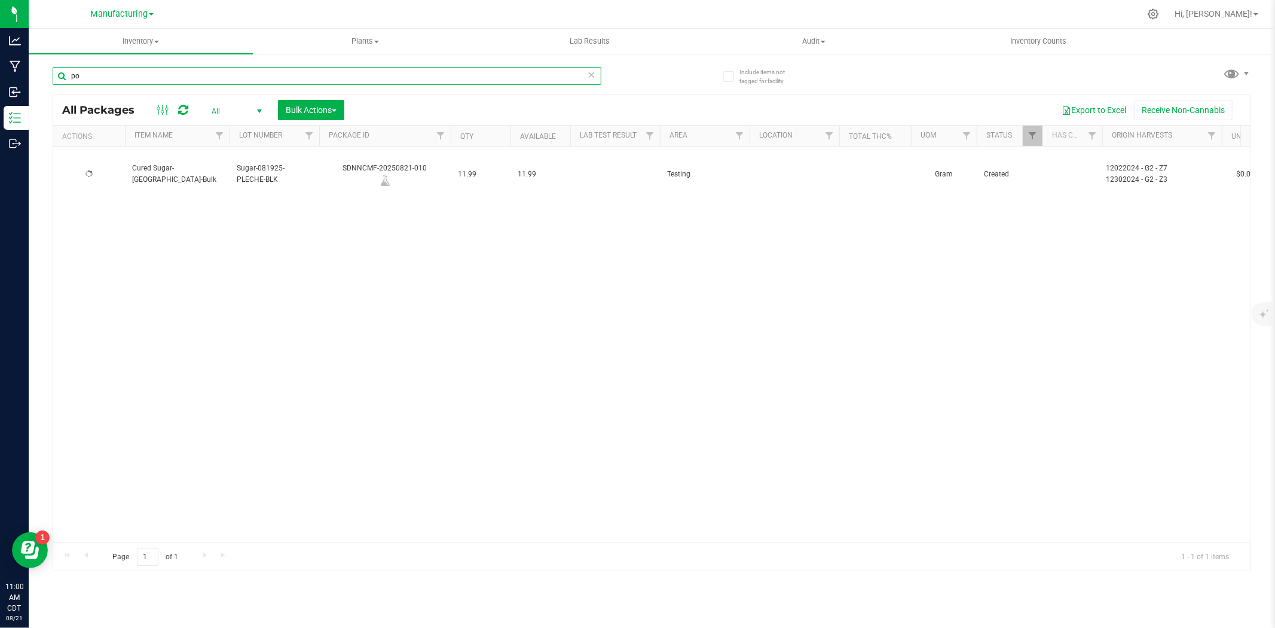
type input "p"
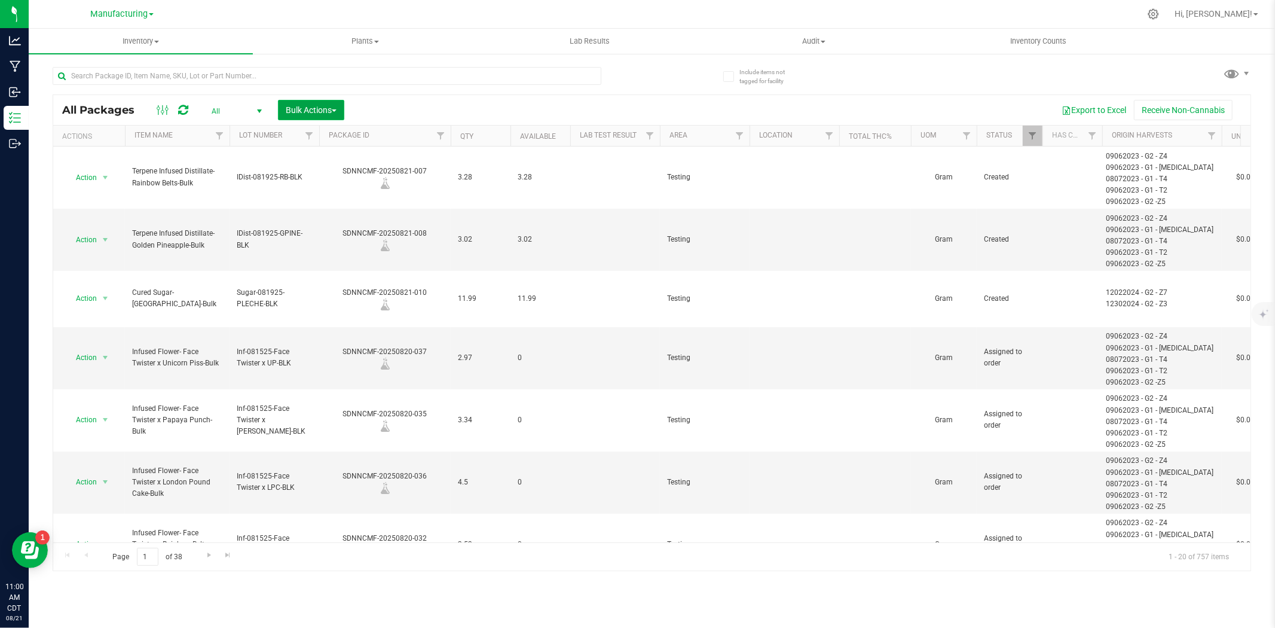
click at [314, 114] on span "Bulk Actions" at bounding box center [311, 110] width 51 height 10
click at [322, 163] on span "Add to outbound order" at bounding box center [325, 159] width 81 height 10
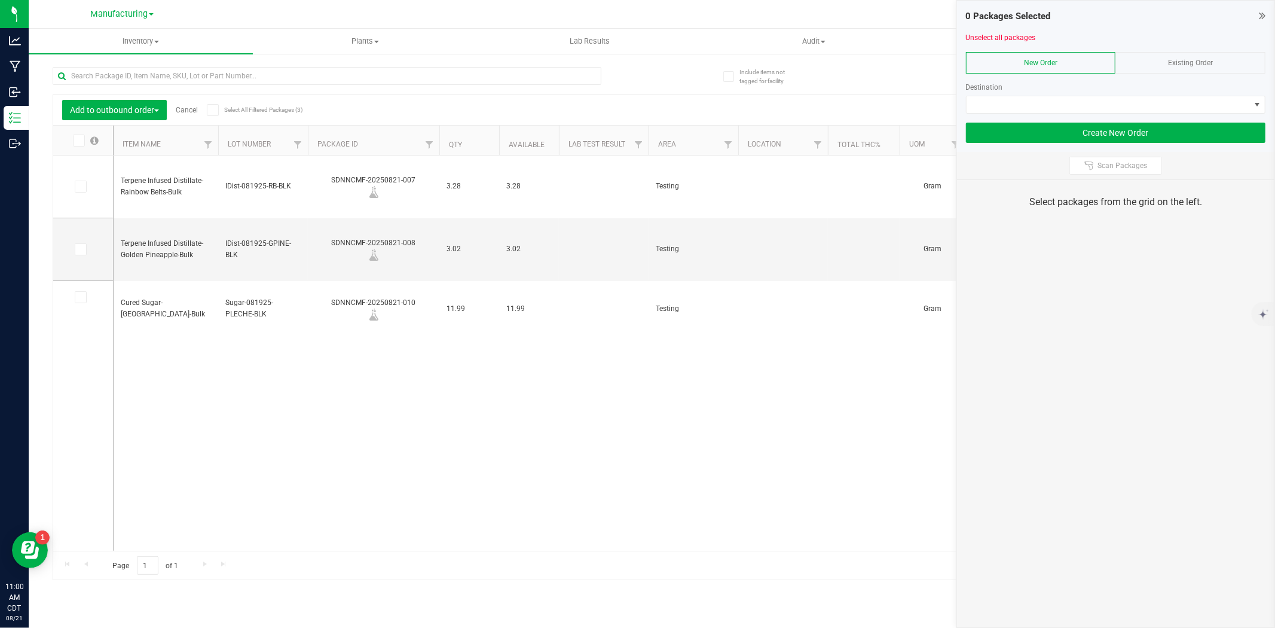
click at [208, 106] on span at bounding box center [213, 110] width 12 height 12
click at [0, 0] on input "Select All Filtered Packages (3)" at bounding box center [0, 0] width 0 height 0
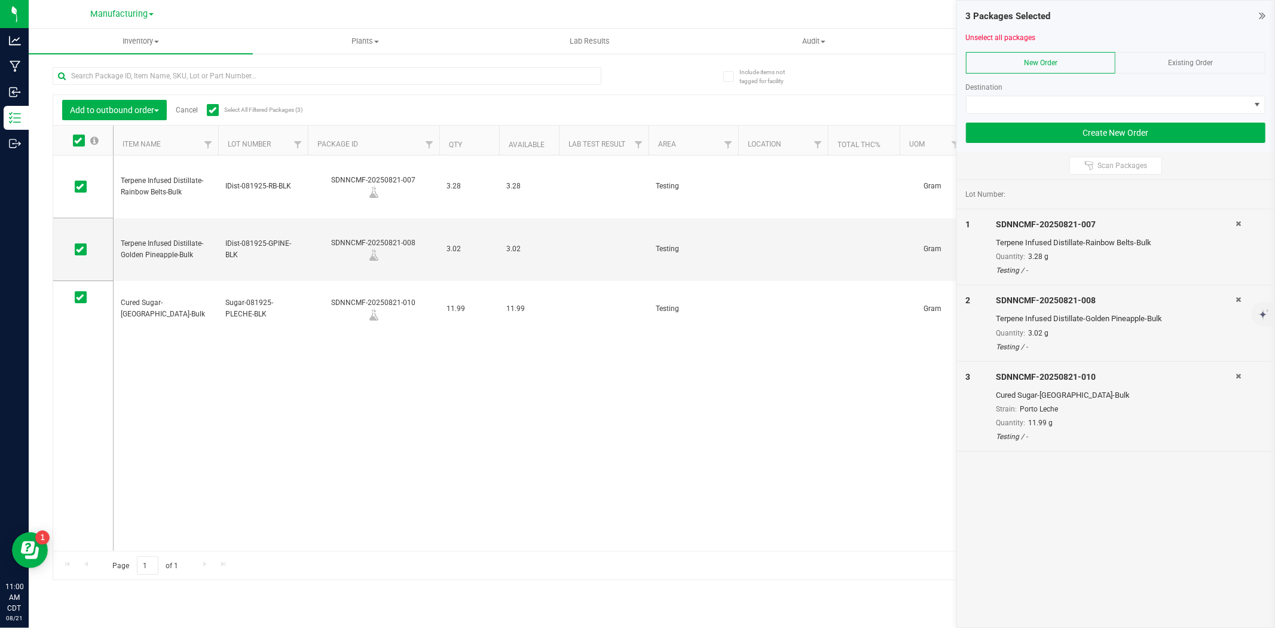
click at [1153, 55] on div "Existing Order" at bounding box center [1191, 63] width 150 height 22
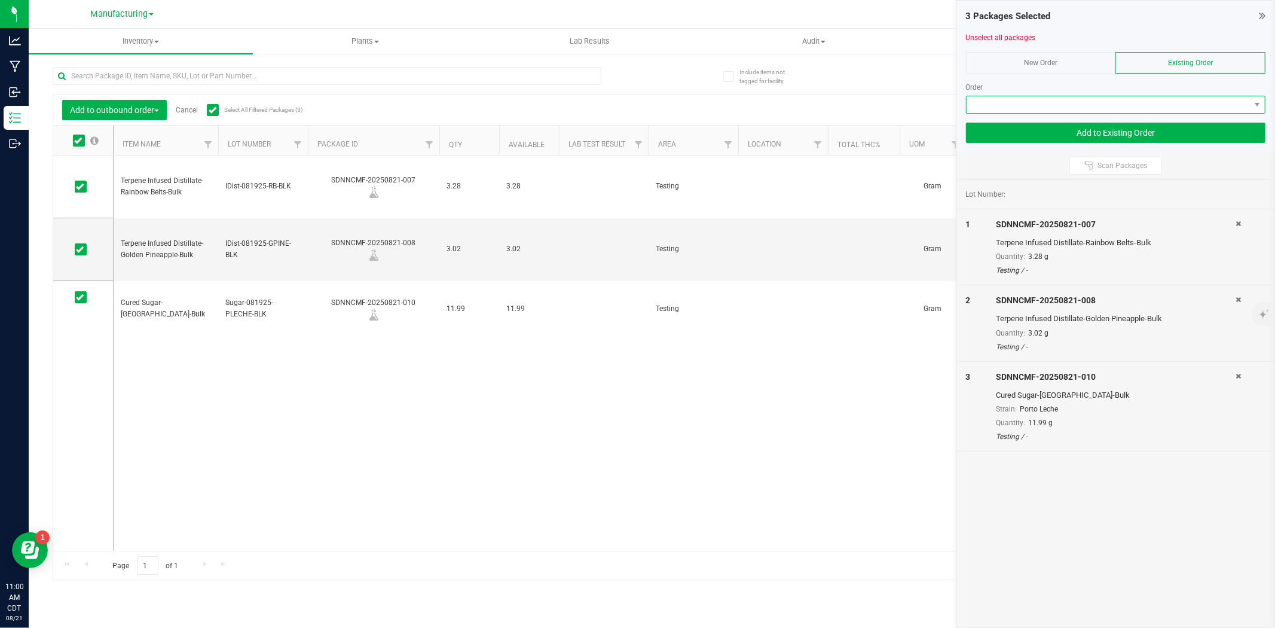
click at [1069, 98] on span at bounding box center [1108, 104] width 283 height 17
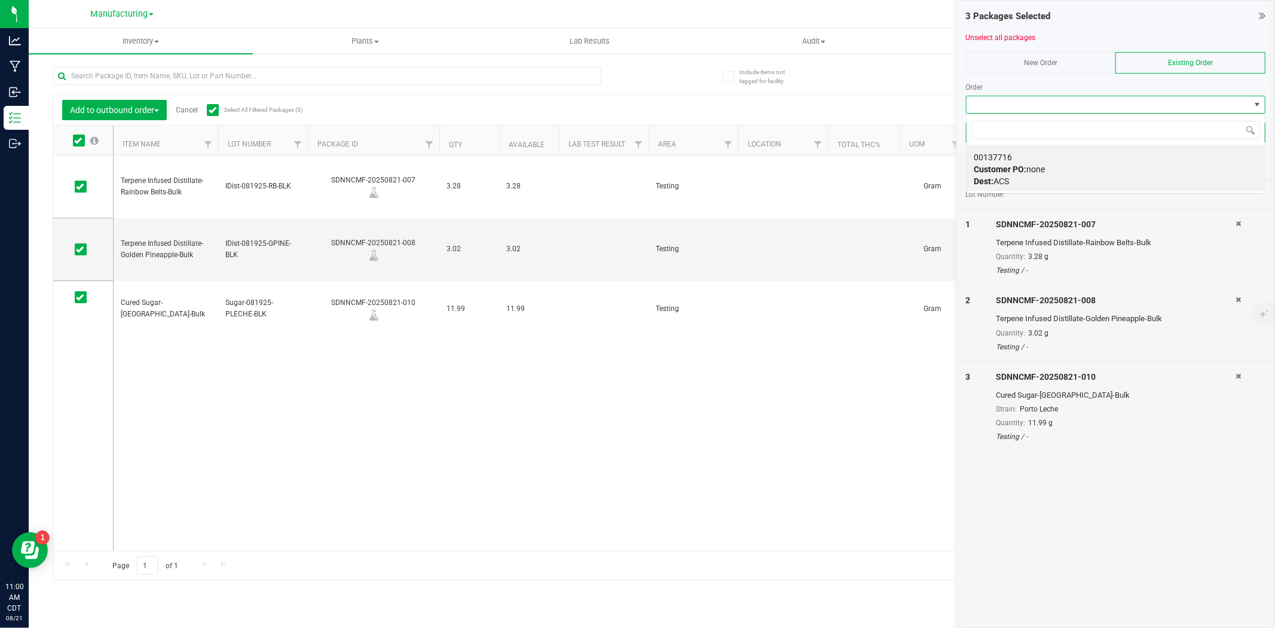
scroll to position [18, 300]
click at [1039, 164] on span "Customer PO: none" at bounding box center [1009, 169] width 71 height 10
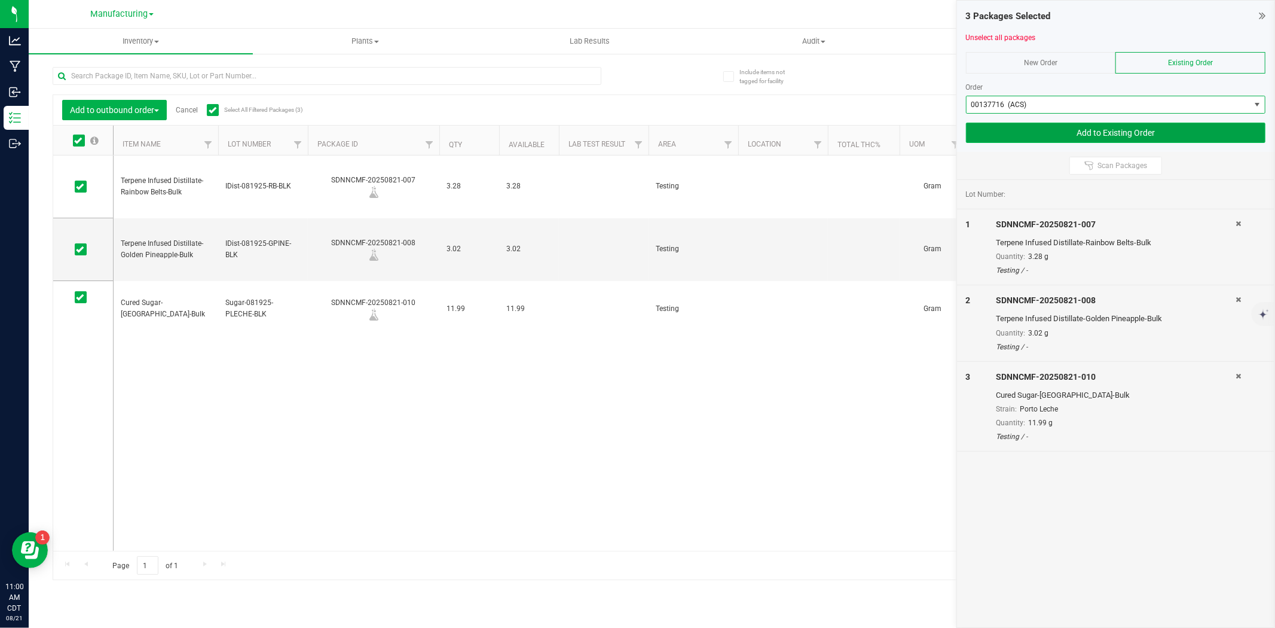
click at [1117, 129] on button "Add to Existing Order" at bounding box center [1116, 133] width 300 height 20
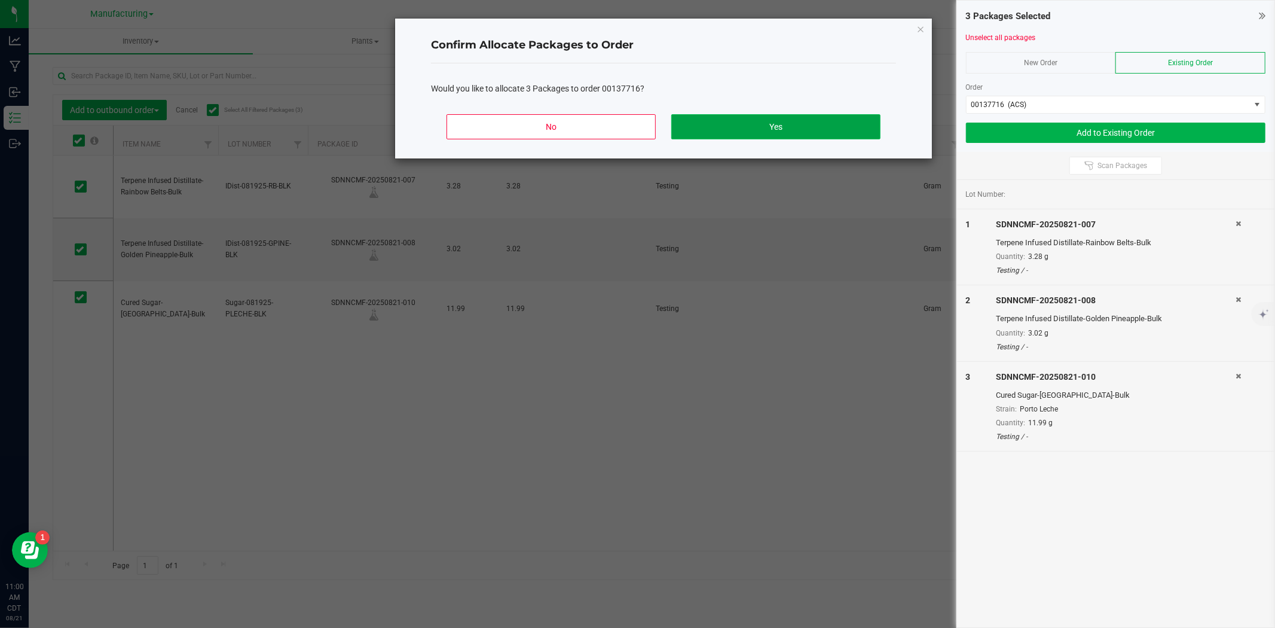
click at [809, 127] on button "Yes" at bounding box center [775, 126] width 209 height 25
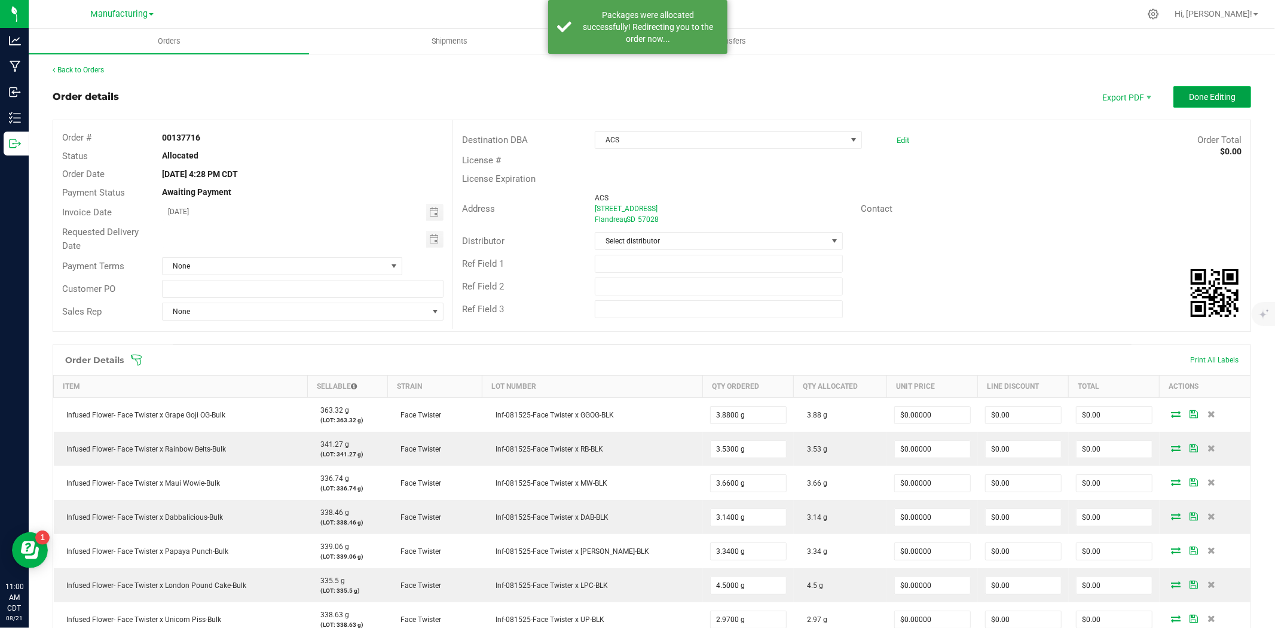
click at [1198, 105] on button "Done Editing" at bounding box center [1213, 97] width 78 height 22
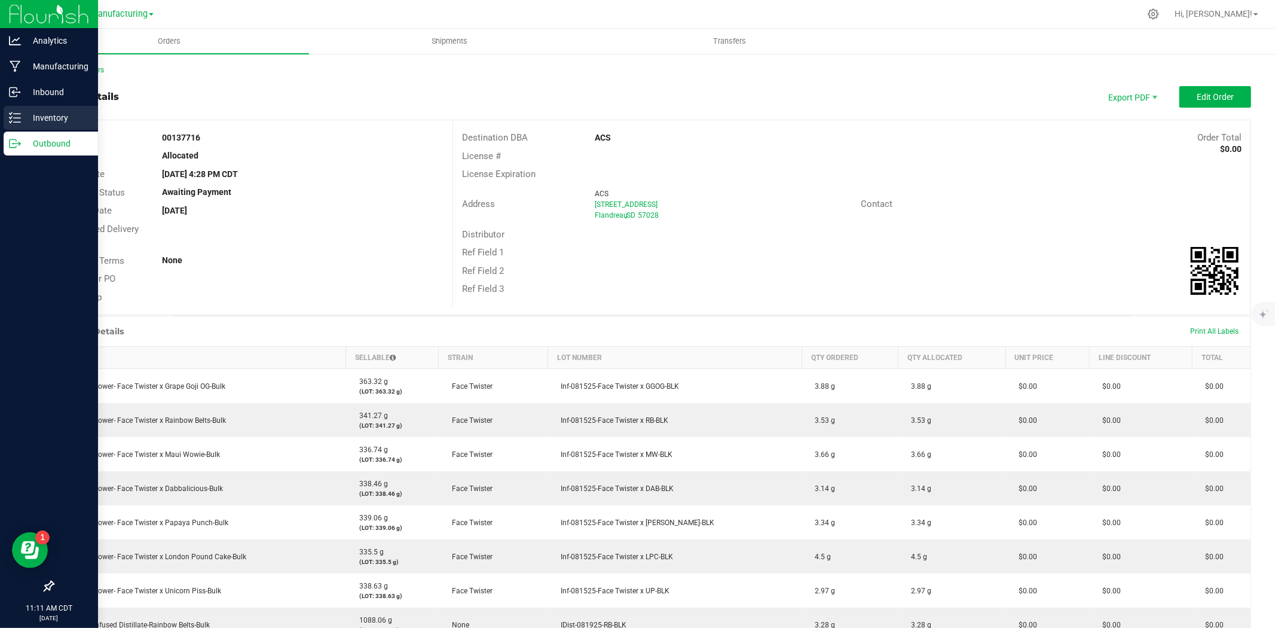
click at [4, 123] on div "Inventory" at bounding box center [51, 118] width 94 height 24
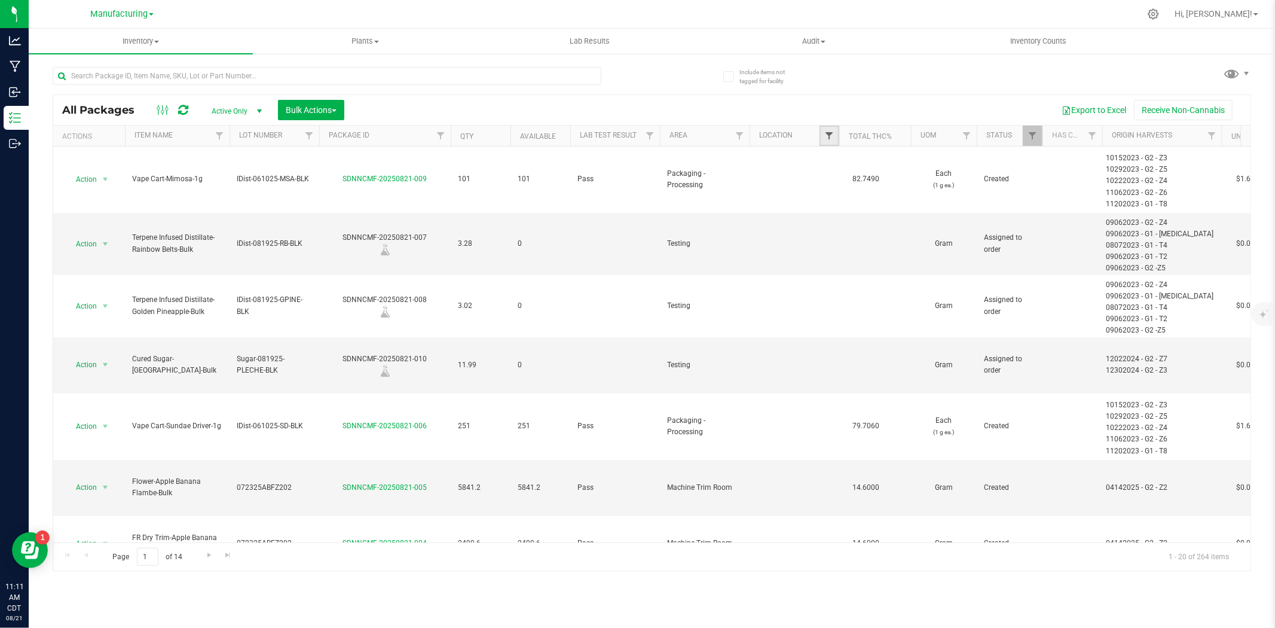
click at [832, 138] on span "Filter" at bounding box center [830, 136] width 10 height 10
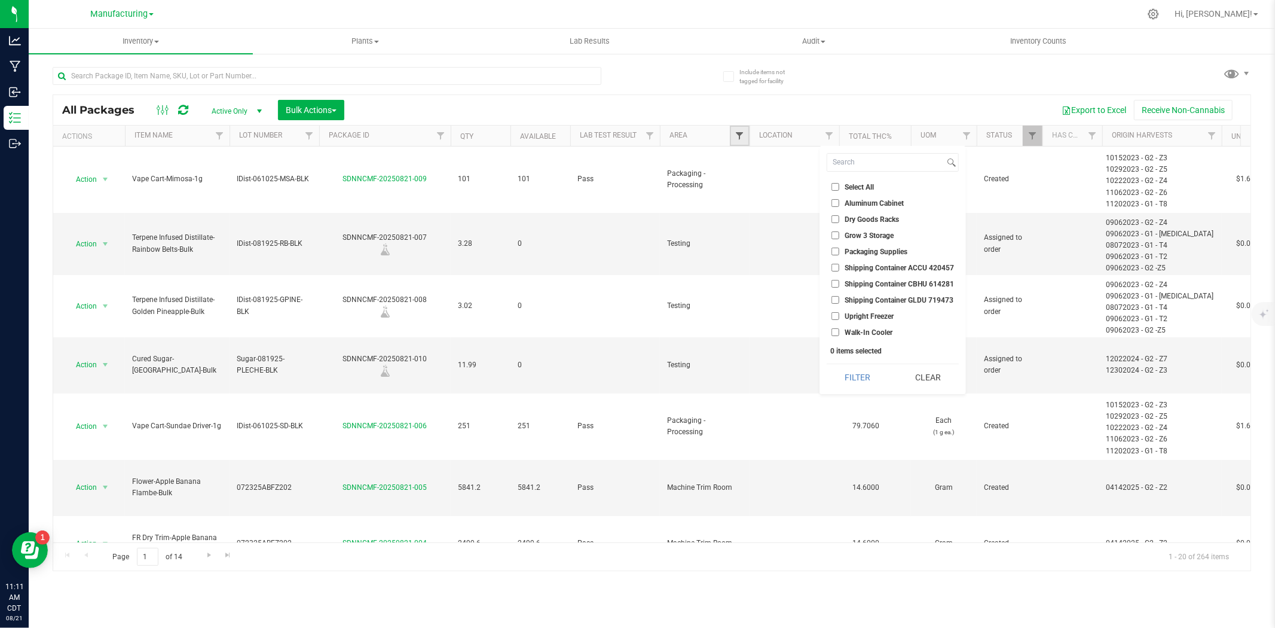
click at [743, 136] on span "Filter" at bounding box center [740, 136] width 10 height 10
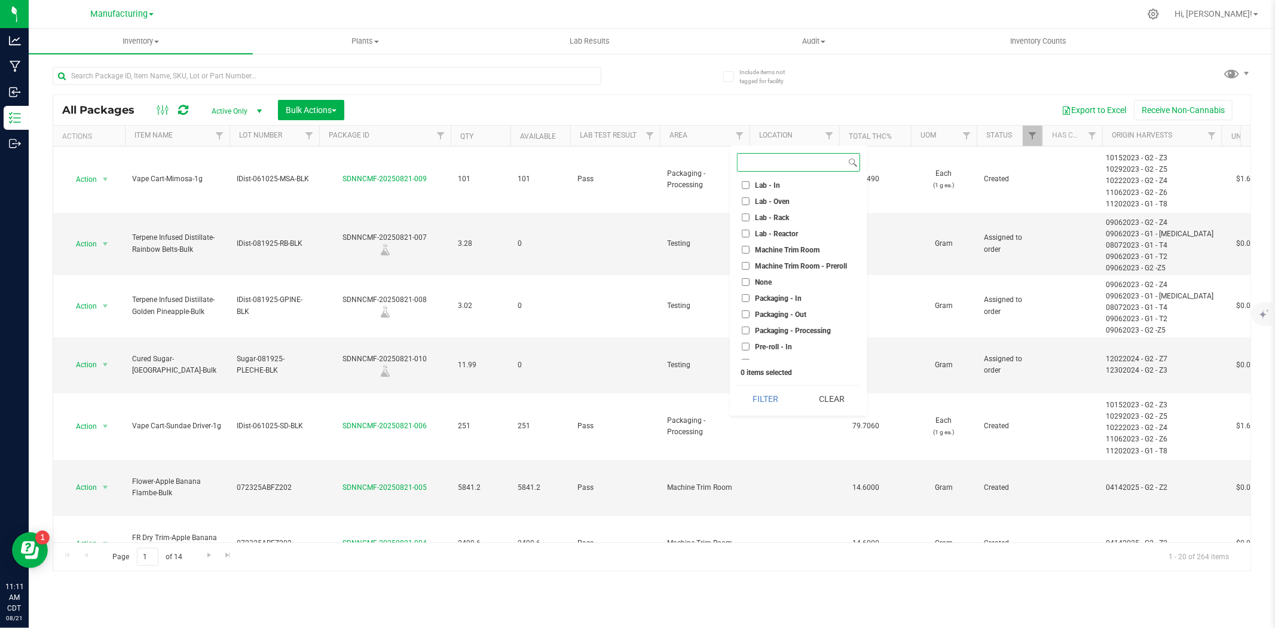
scroll to position [317, 0]
click at [775, 303] on span "Stock Room - Cage" at bounding box center [786, 306] width 62 height 7
click at [750, 302] on input "Stock Room - Cage" at bounding box center [746, 306] width 8 height 8
checkbox input "true"
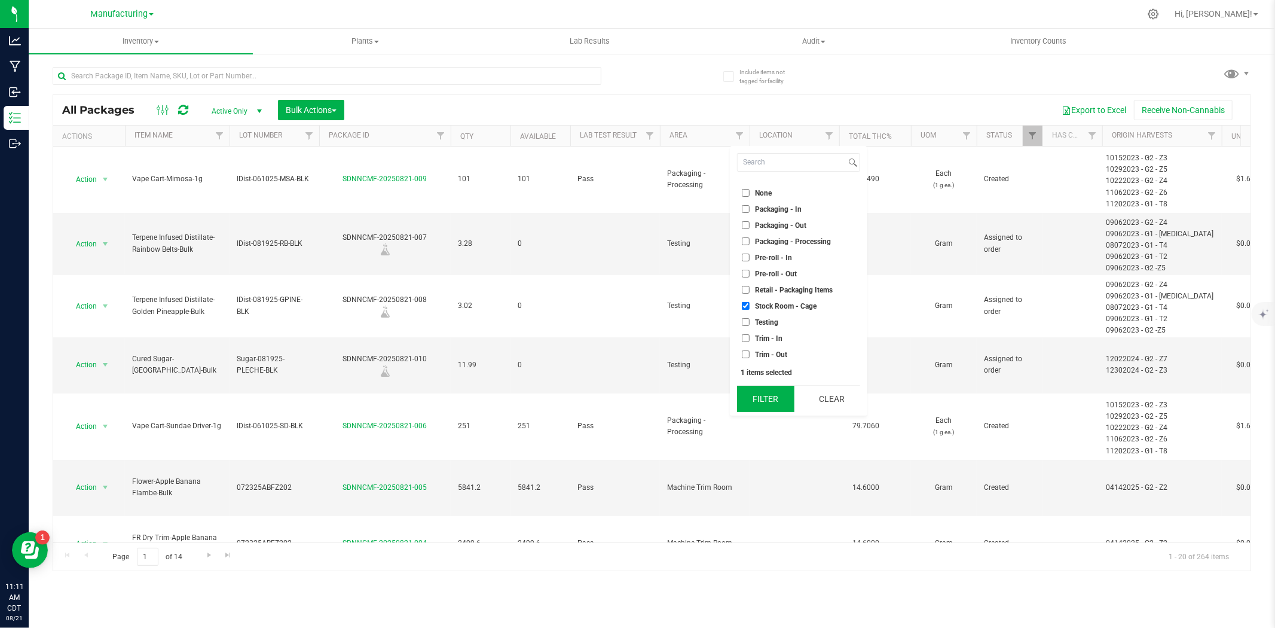
click at [767, 401] on button "Filter" at bounding box center [765, 399] width 57 height 26
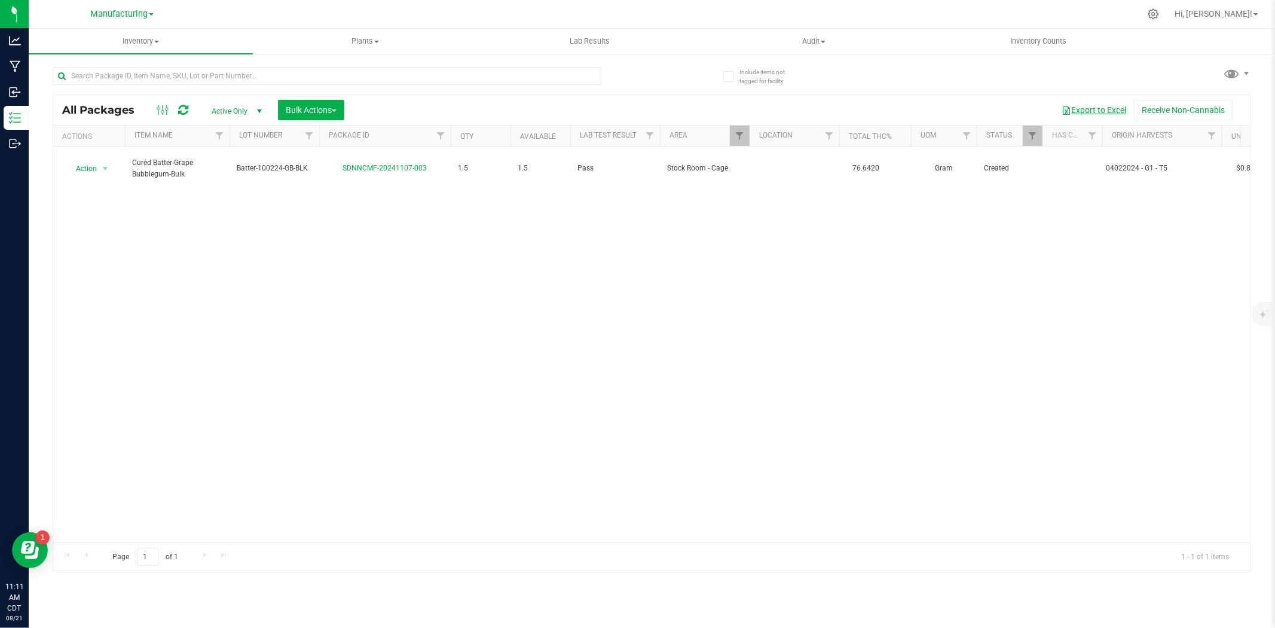
click at [1082, 111] on button "Export to Excel" at bounding box center [1094, 110] width 80 height 20
click at [91, 10] on span "Manufacturing" at bounding box center [118, 14] width 57 height 11
click at [92, 85] on link "Retail" at bounding box center [122, 90] width 175 height 16
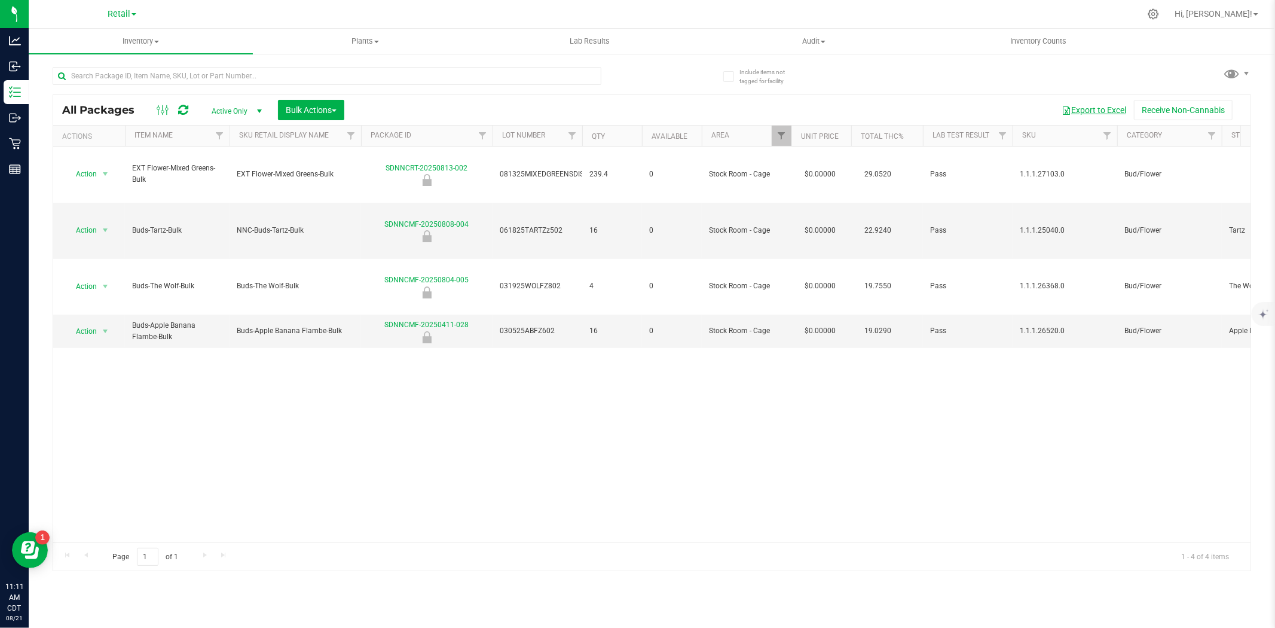
click at [1083, 115] on button "Export to Excel" at bounding box center [1094, 110] width 80 height 20
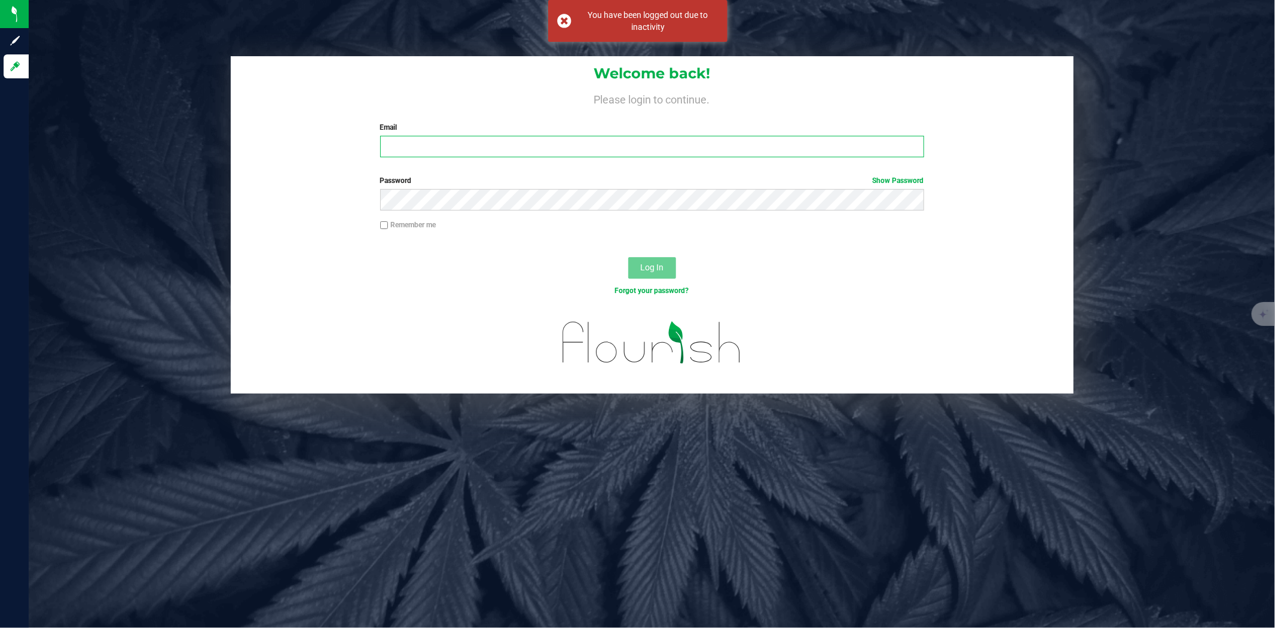
type input "[PERSON_NAME][EMAIL_ADDRESS][PERSON_NAME][DOMAIN_NAME]"
